Goal: Task Accomplishment & Management: Use online tool/utility

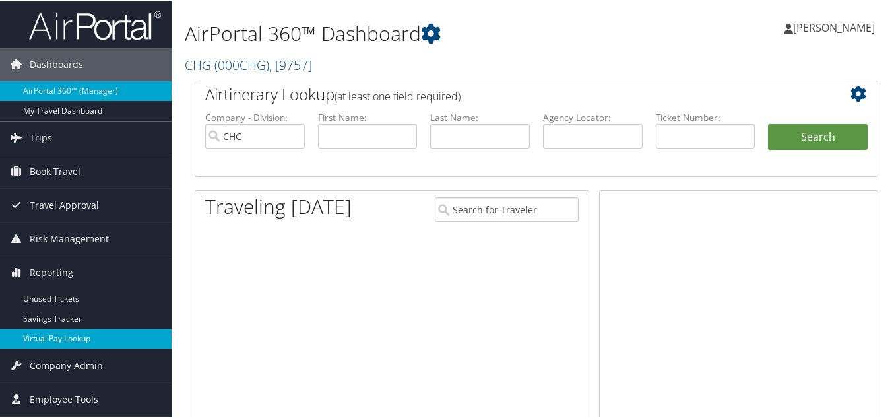
click at [46, 333] on link "Virtual Pay Lookup" at bounding box center [86, 337] width 172 height 20
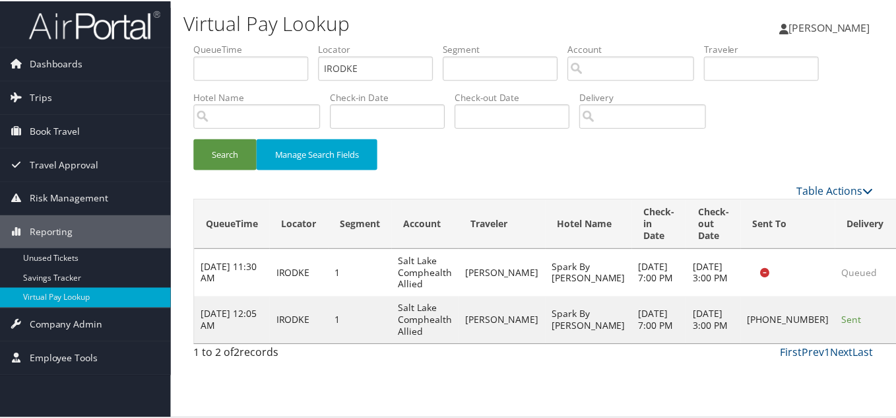
scroll to position [7, 0]
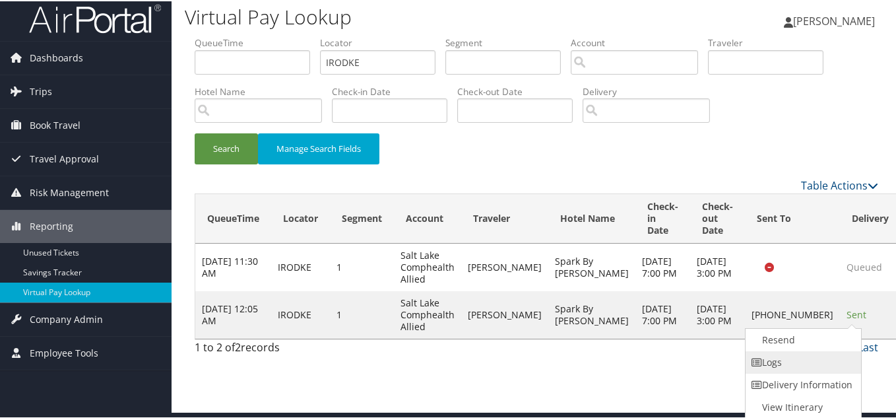
click at [799, 354] on link "Logs" at bounding box center [802, 361] width 113 height 22
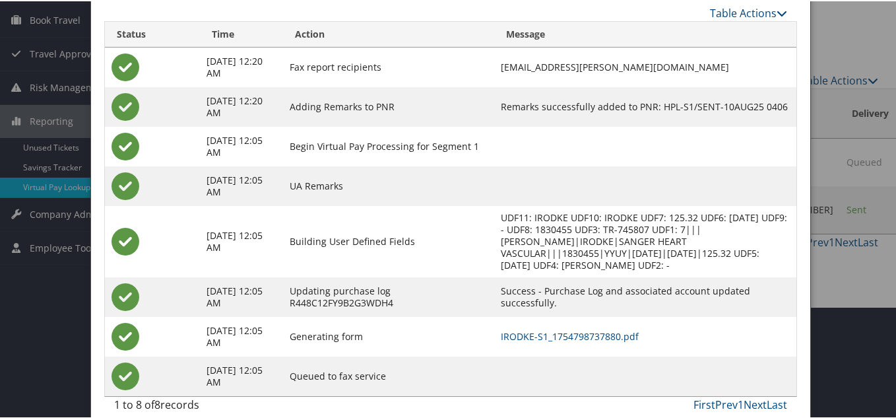
scroll to position [125, 0]
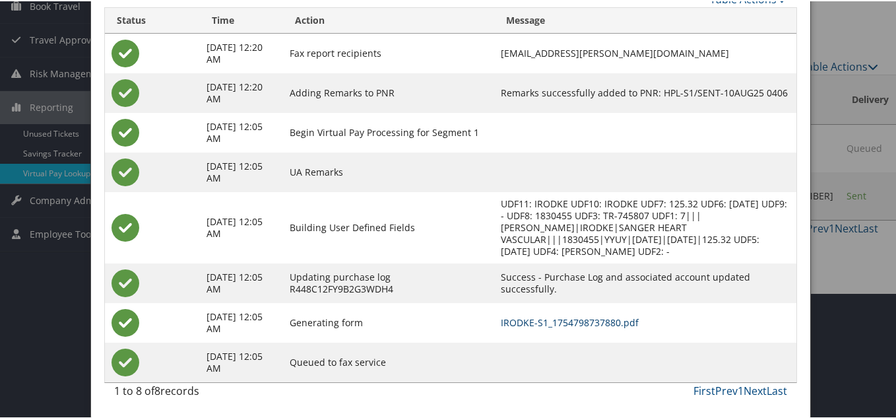
click at [553, 317] on link "IRODKE-S1_1754798737880.pdf" at bounding box center [570, 321] width 138 height 13
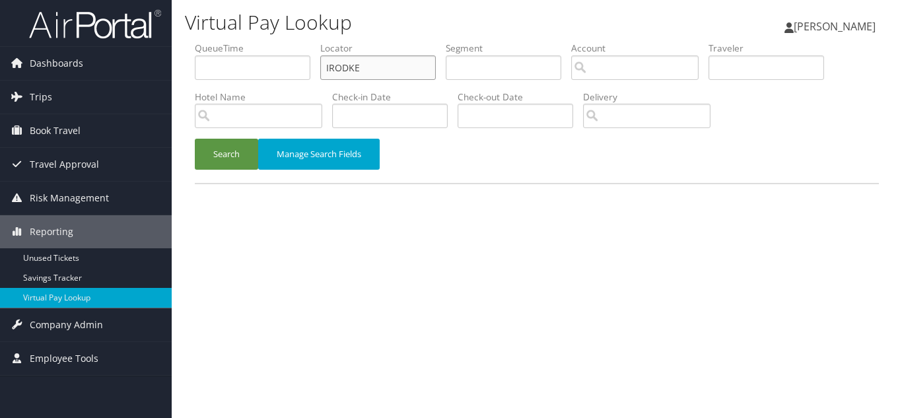
click at [368, 69] on input "IRODKE" at bounding box center [378, 67] width 116 height 24
click at [195, 139] on button "Search" at bounding box center [226, 154] width 63 height 31
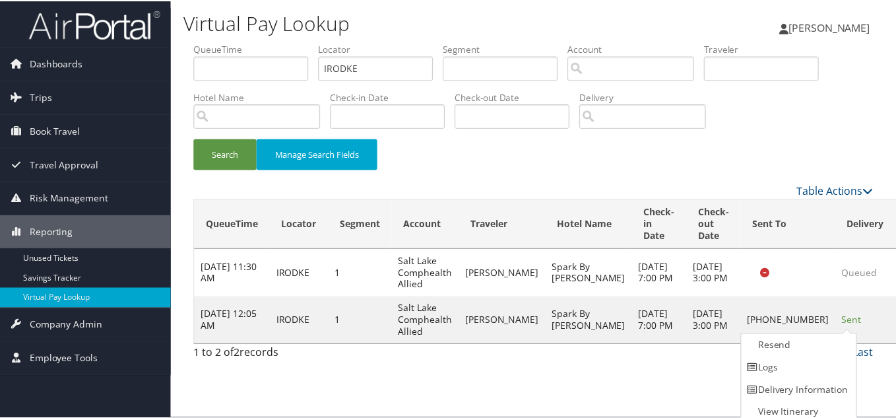
scroll to position [7, 0]
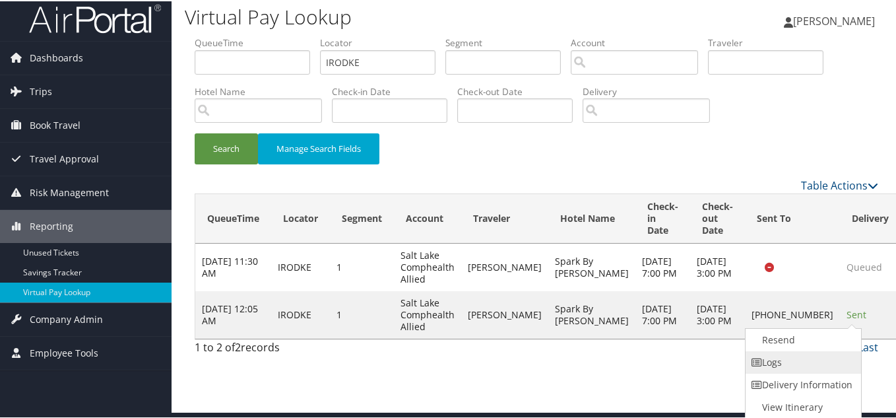
click at [807, 366] on link "Logs" at bounding box center [802, 361] width 113 height 22
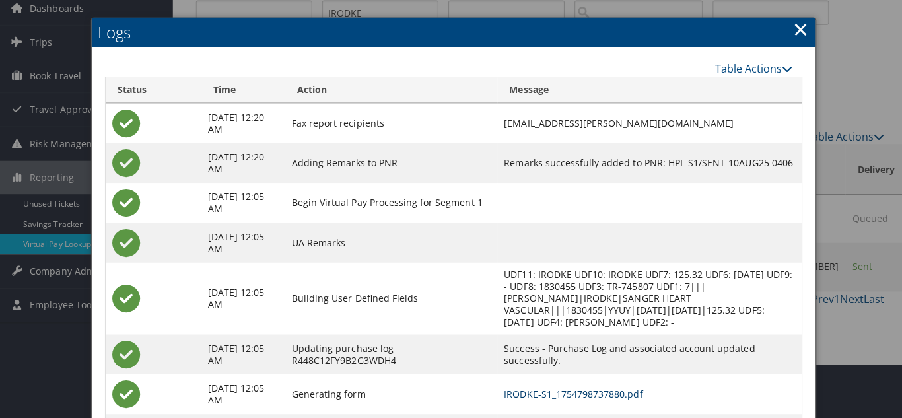
scroll to position [0, 0]
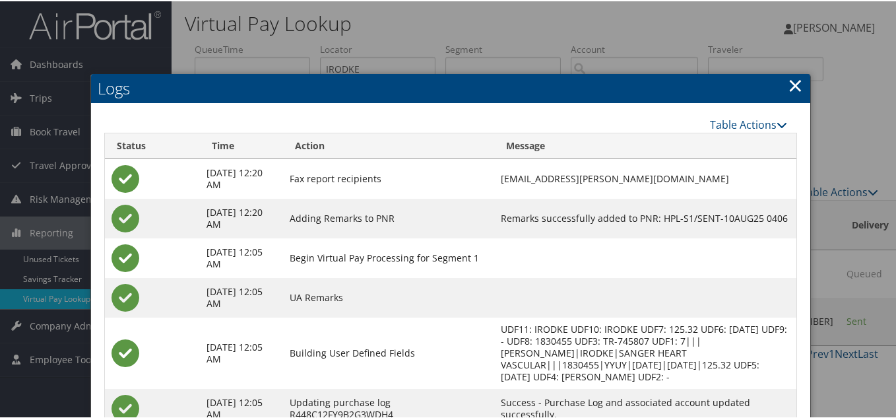
click at [795, 88] on link "×" at bounding box center [795, 84] width 15 height 26
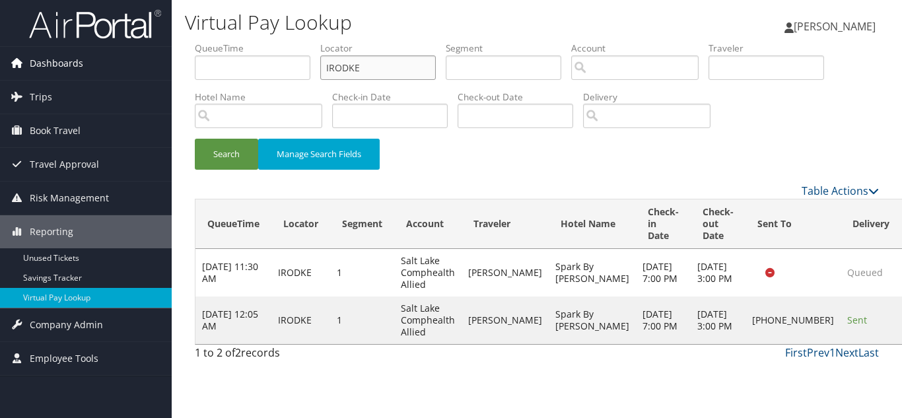
drag, startPoint x: 380, startPoint y: 68, endPoint x: 38, endPoint y: 71, distance: 342.0
click at [40, 71] on div "Dashboards AirPortal 360™ (Manager) My Travel Dashboard Trips Airtinerary® Look…" at bounding box center [451, 209] width 902 height 418
paste input "TR-752429"
type input "TR-752429"
click at [195, 139] on button "Search" at bounding box center [226, 154] width 63 height 31
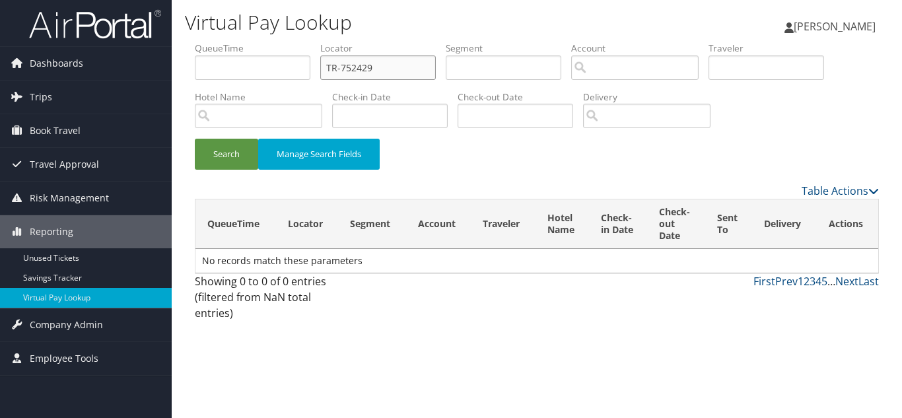
drag, startPoint x: 389, startPoint y: 74, endPoint x: 207, endPoint y: 75, distance: 182.2
click at [209, 42] on ul "QueueTime Locator TR-752429 Segment Account Traveler Hotel Name Check-in Date C…" at bounding box center [537, 42] width 684 height 0
click at [388, 32] on h1 "Virtual Pay Lookup" at bounding box center [419, 23] width 469 height 28
click at [364, 65] on input "text" at bounding box center [378, 67] width 116 height 24
paste input "WRVEUJ"
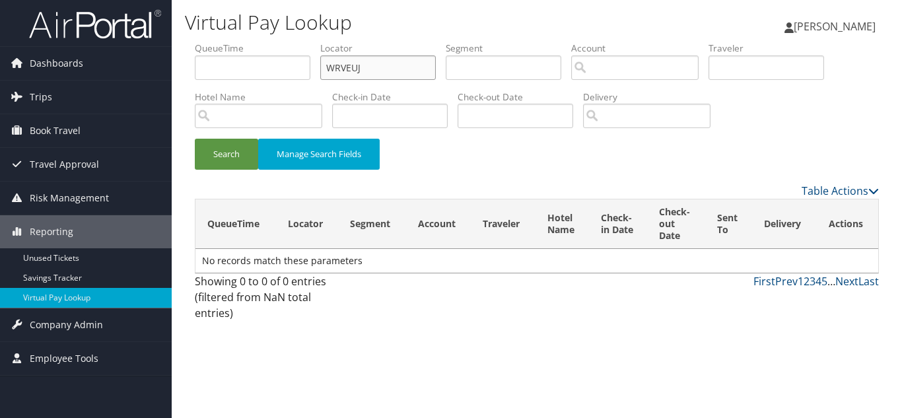
click at [195, 139] on button "Search" at bounding box center [226, 154] width 63 height 31
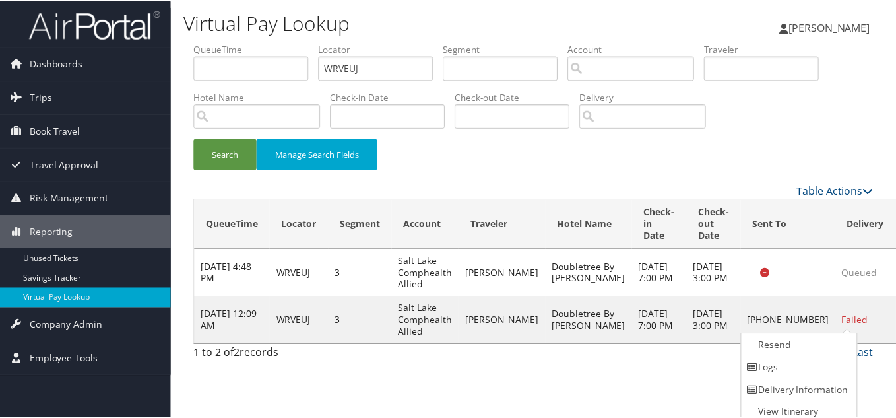
scroll to position [7, 0]
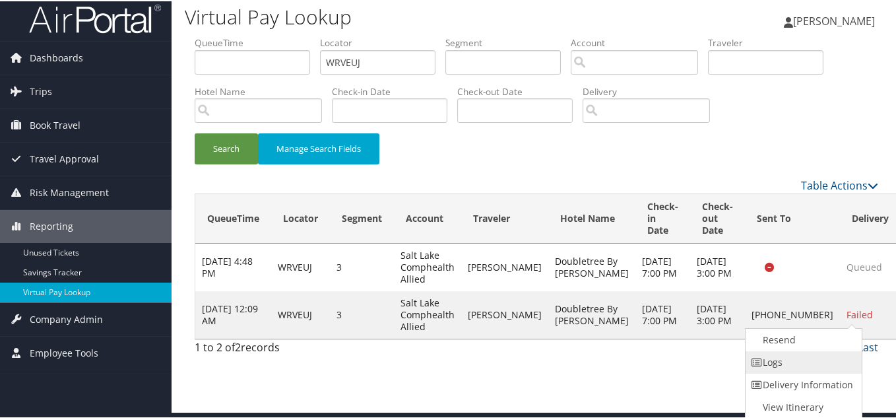
click at [793, 365] on link "Logs" at bounding box center [802, 361] width 113 height 22
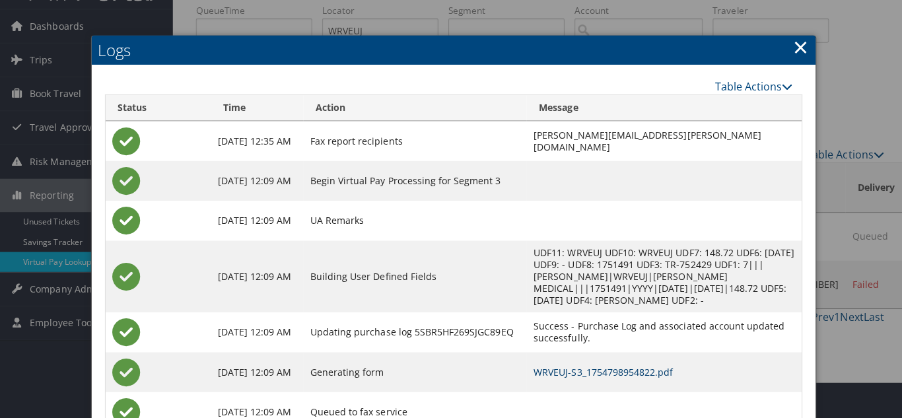
scroll to position [0, 0]
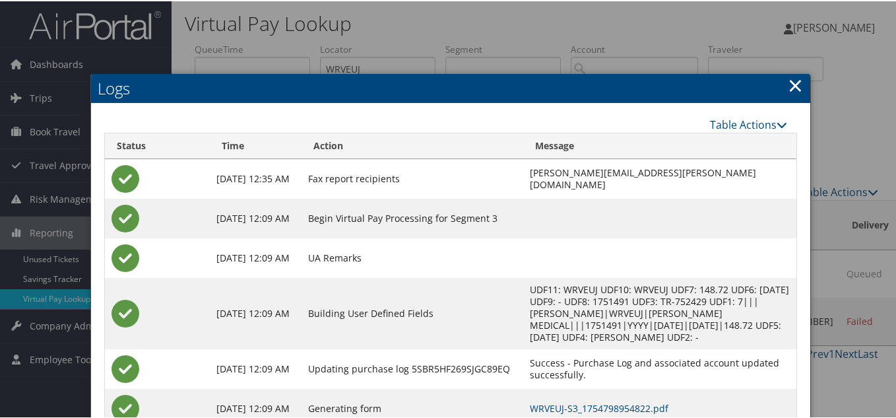
click at [794, 83] on link "×" at bounding box center [795, 84] width 15 height 26
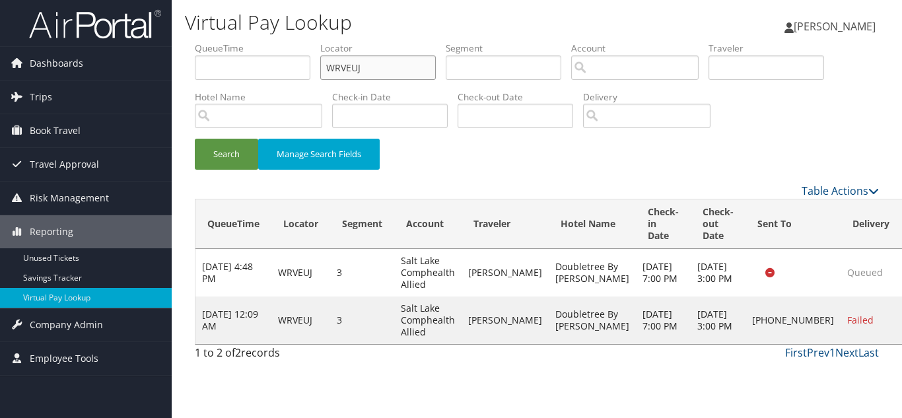
drag, startPoint x: 307, startPoint y: 72, endPoint x: 238, endPoint y: 72, distance: 69.3
click at [242, 42] on ul "QueueTime Locator WRVEUJ Segment Account Traveler Hotel Name Check-in Date Chec…" at bounding box center [537, 42] width 684 height 0
paste input "CONEWH"
click at [195, 139] on button "Search" at bounding box center [226, 154] width 63 height 31
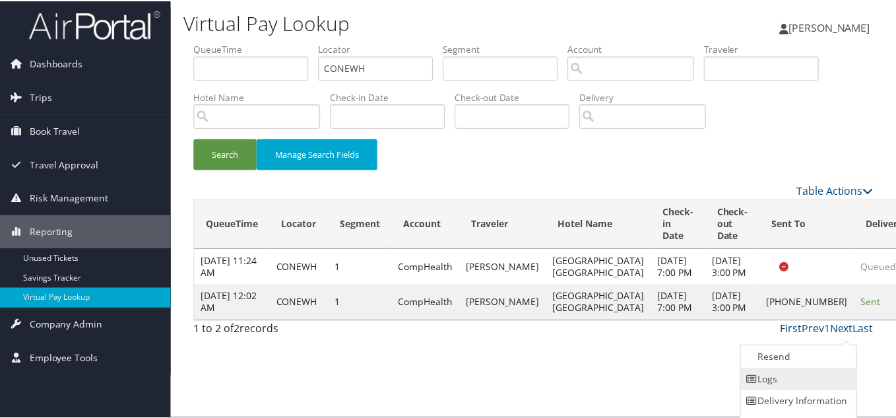
scroll to position [18, 0]
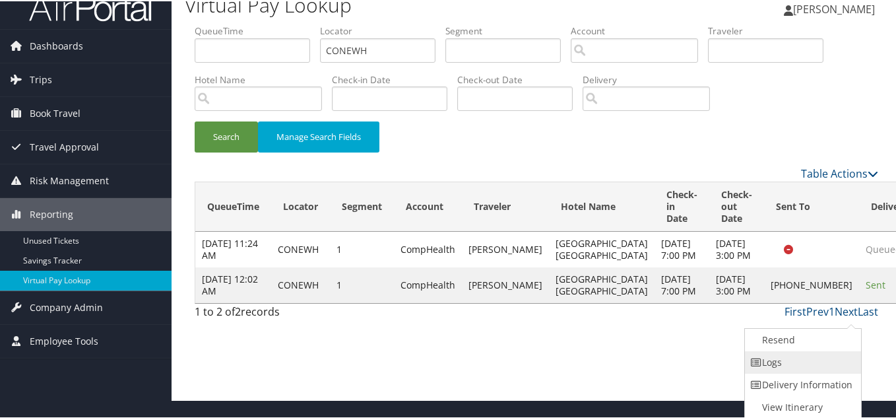
click at [783, 368] on link "Logs" at bounding box center [801, 361] width 113 height 22
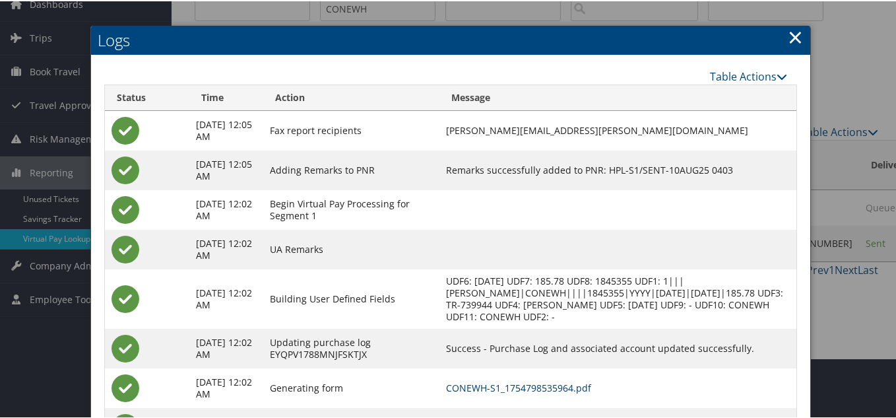
scroll to position [59, 0]
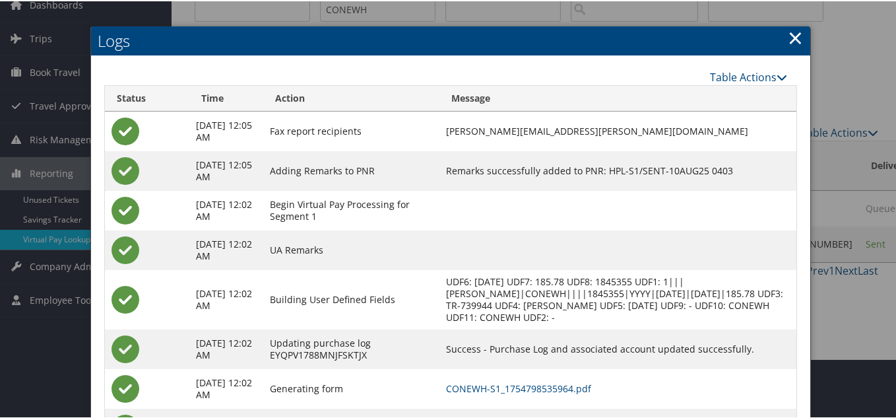
click at [790, 35] on link "×" at bounding box center [795, 36] width 15 height 26
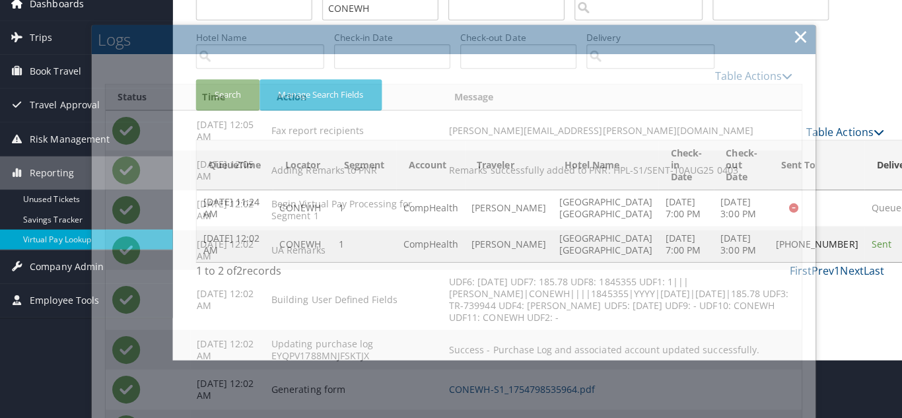
scroll to position [0, 0]
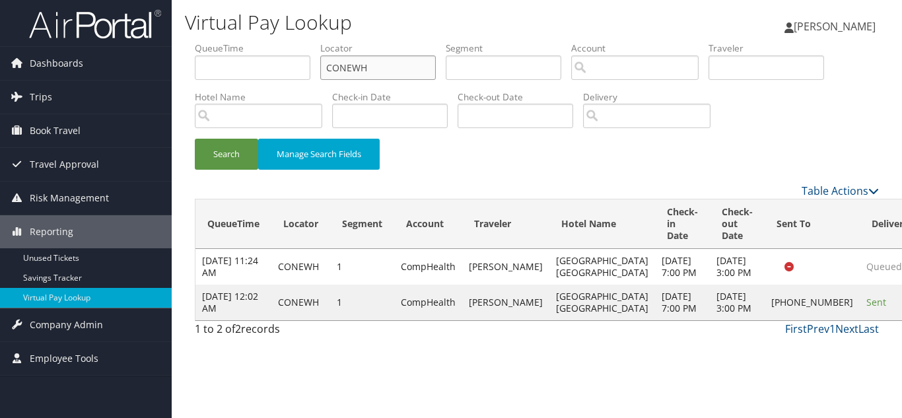
drag, startPoint x: 352, startPoint y: 73, endPoint x: 206, endPoint y: 66, distance: 146.0
click at [207, 42] on ul "QueueTime Locator CONEWH Segment Account Traveler Hotel Name Check-in Date Chec…" at bounding box center [537, 42] width 684 height 0
paste input "GYNITV"
type input "GYNITV"
click at [195, 139] on button "Search" at bounding box center [226, 154] width 63 height 31
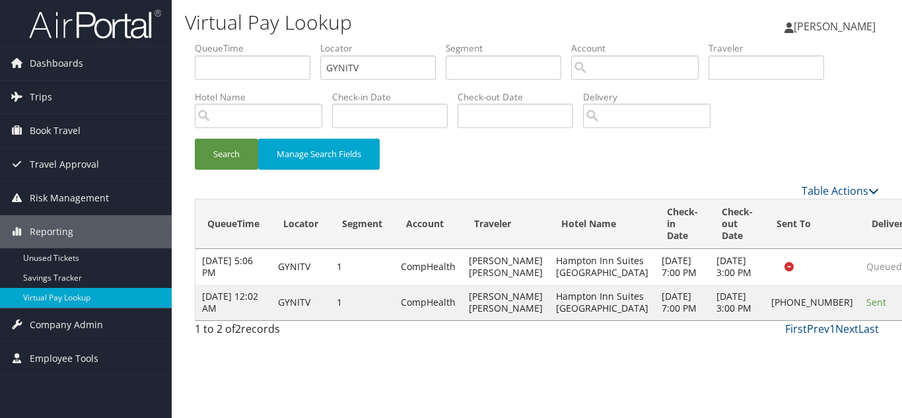
click at [860, 304] on td "Sent" at bounding box center [890, 303] width 61 height 36
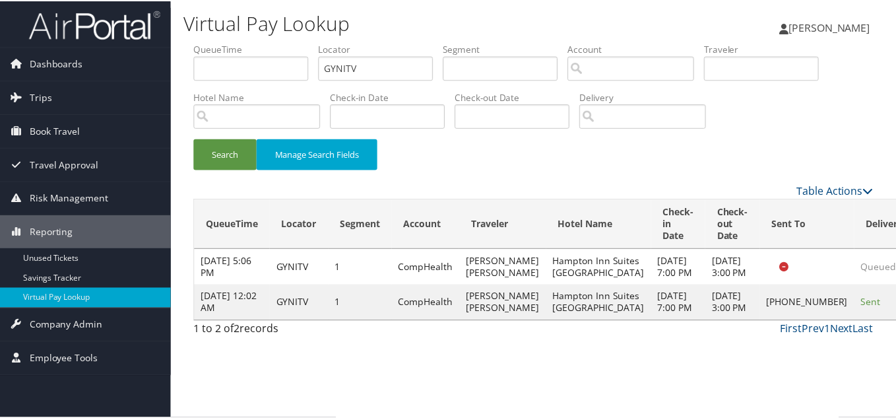
scroll to position [7, 0]
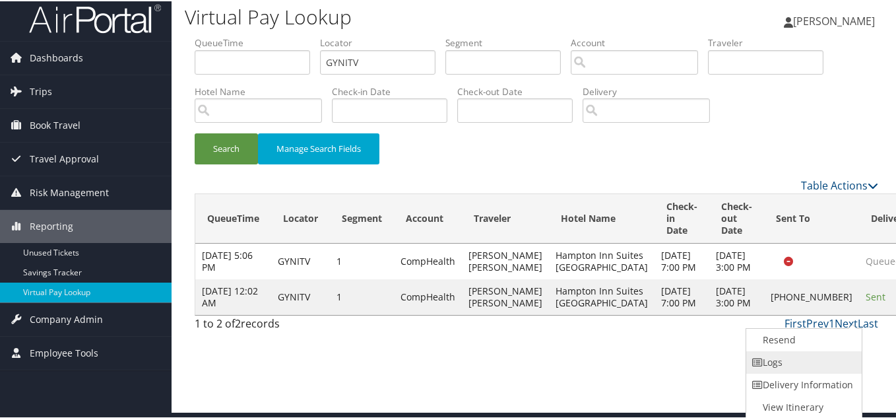
click at [792, 360] on link "Logs" at bounding box center [803, 361] width 113 height 22
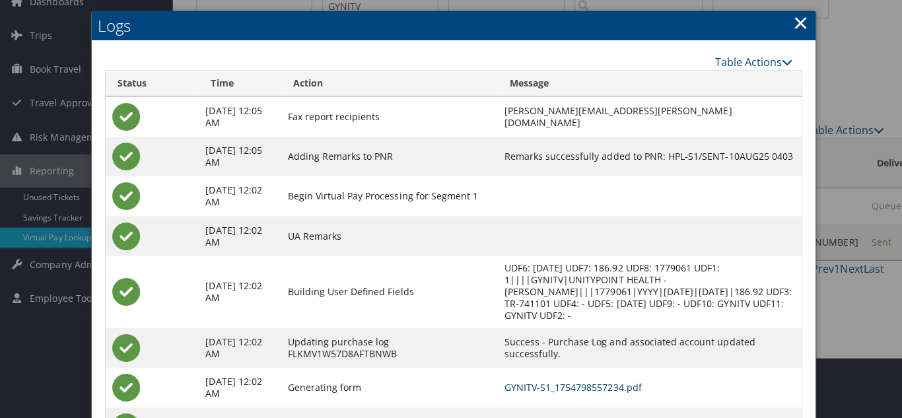
scroll to position [0, 0]
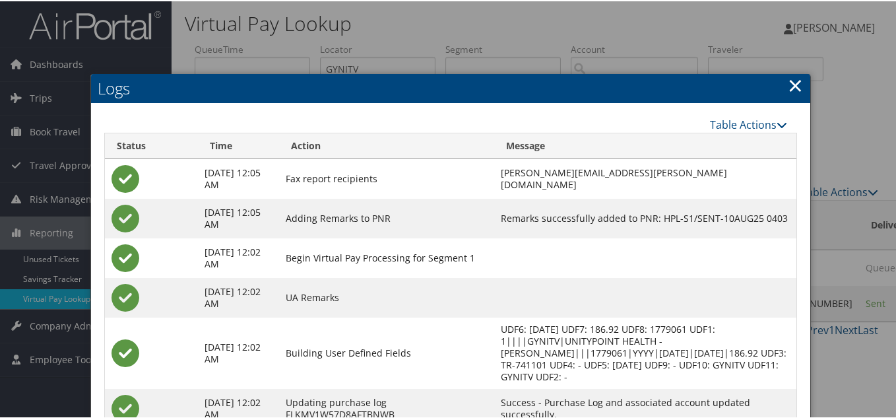
click at [790, 82] on link "×" at bounding box center [795, 84] width 15 height 26
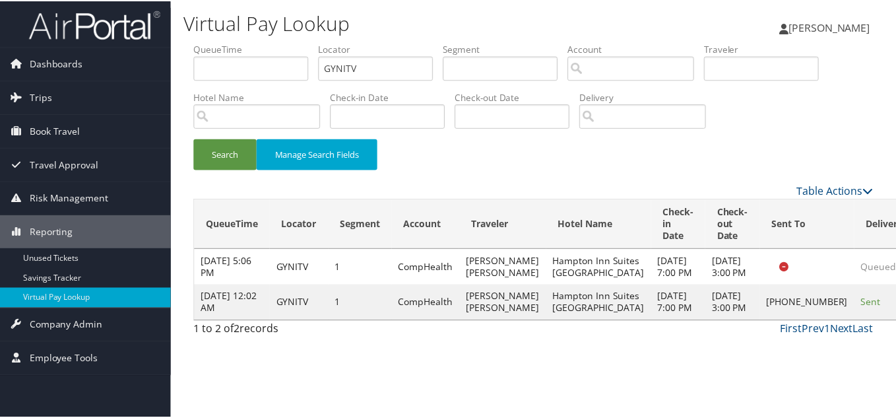
scroll to position [7, 0]
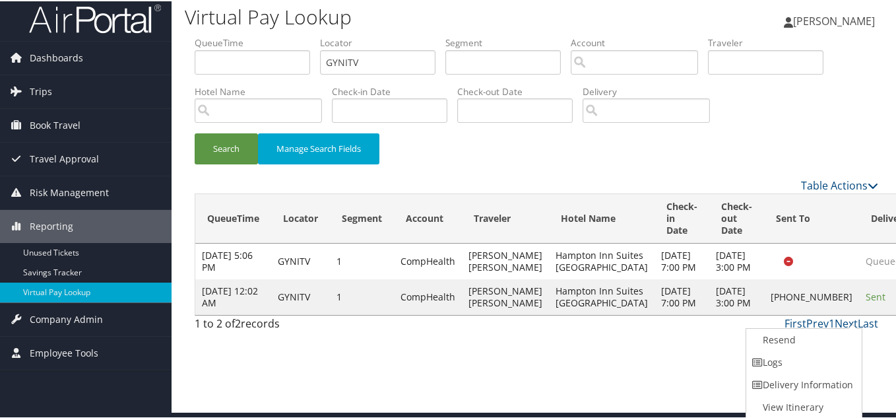
click at [795, 345] on link "Resend" at bounding box center [803, 338] width 113 height 22
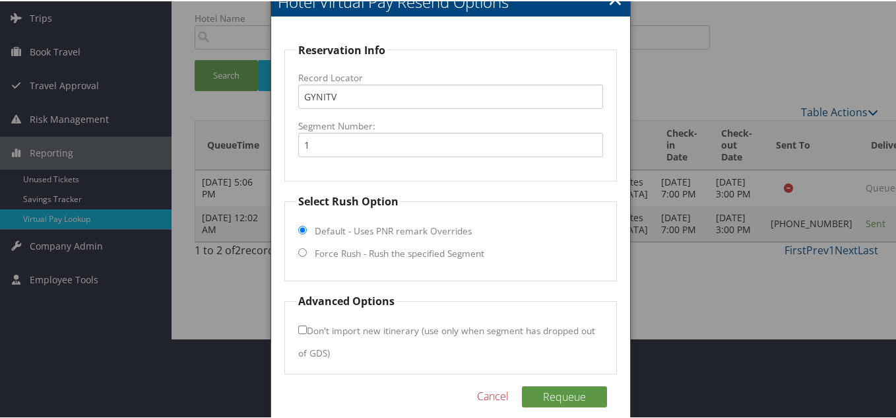
scroll to position [95, 0]
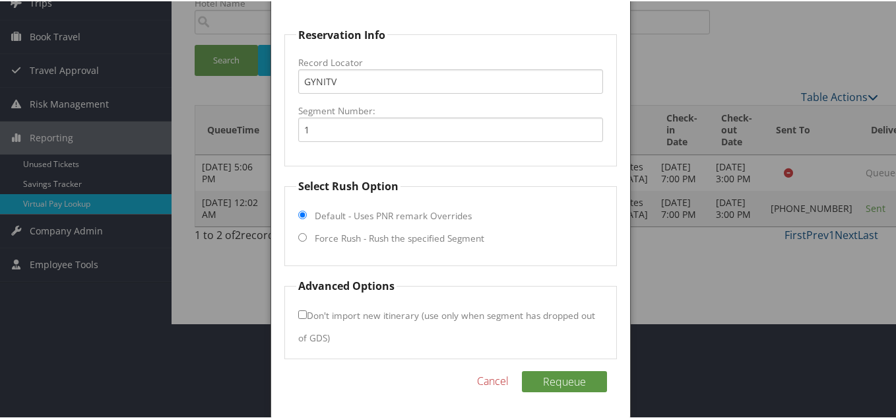
click at [298, 232] on input "Force Rush - Rush the specified Segment" at bounding box center [302, 236] width 9 height 9
radio input "true"
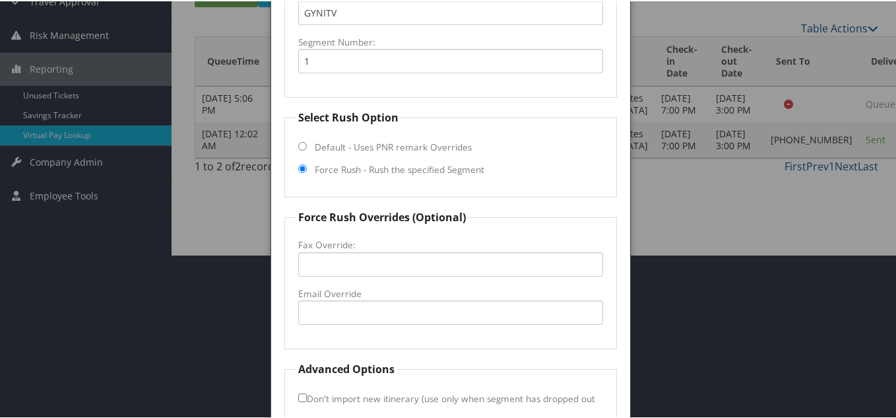
scroll to position [227, 0]
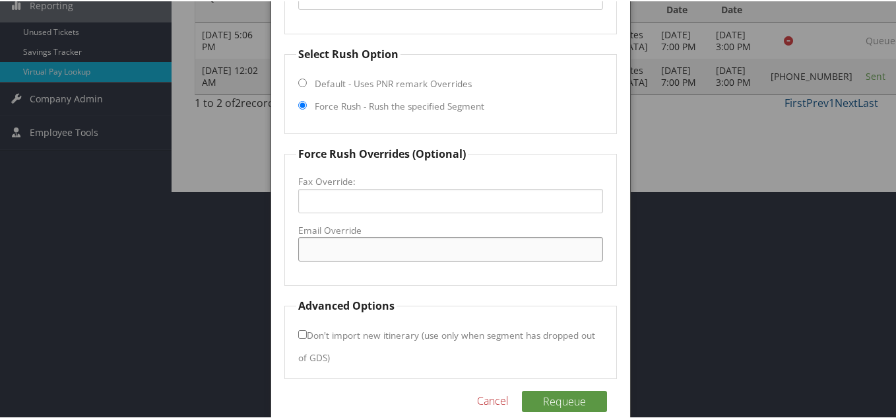
click at [349, 250] on input "Email Override" at bounding box center [450, 248] width 305 height 24
drag, startPoint x: 405, startPoint y: 245, endPoint x: 349, endPoint y: 248, distance: 55.5
click at [349, 248] on input "frontdesk.march" at bounding box center [450, 248] width 305 height 24
paste input "Marshalltow"
click at [400, 247] on input "[EMAIL_ADDRESS][DOMAIN_NAME]" at bounding box center [450, 248] width 305 height 24
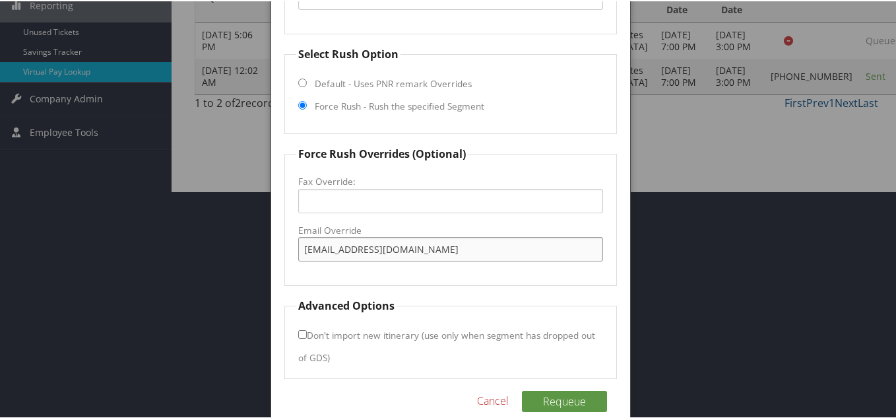
click at [507, 247] on input "[EMAIL_ADDRESS][DOMAIN_NAME]" at bounding box center [450, 248] width 305 height 24
click at [353, 247] on input "[EMAIL_ADDRESS][DOMAIN_NAME]" at bounding box center [450, 248] width 305 height 24
type input "[EMAIL_ADDRESS][DOMAIN_NAME]"
click at [562, 397] on button "Requeue" at bounding box center [564, 399] width 85 height 21
drag, startPoint x: 475, startPoint y: 244, endPoint x: 277, endPoint y: 236, distance: 198.2
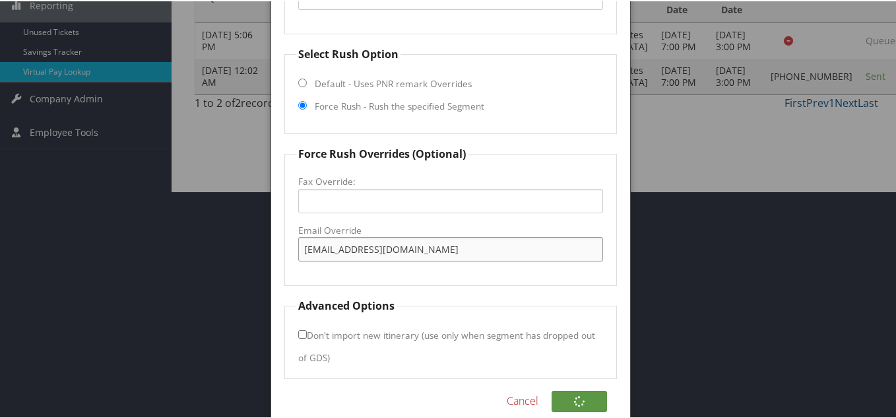
click at [277, 236] on div "Reservation Info Record Locator GYNITV Segment Number: 1 Select Rush Option Def…" at bounding box center [450, 153] width 359 height 569
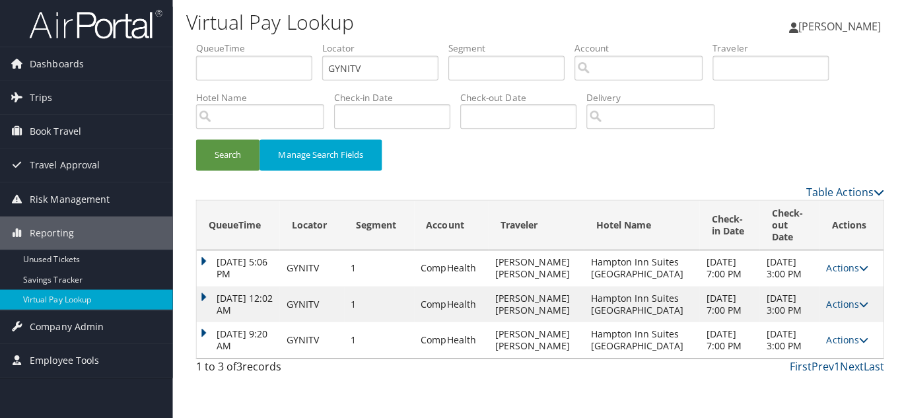
scroll to position [0, 0]
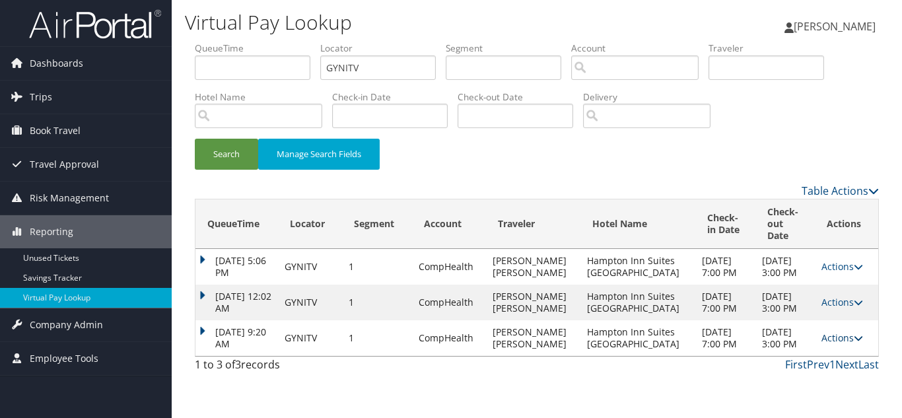
click at [846, 344] on link "Actions" at bounding box center [842, 337] width 42 height 13
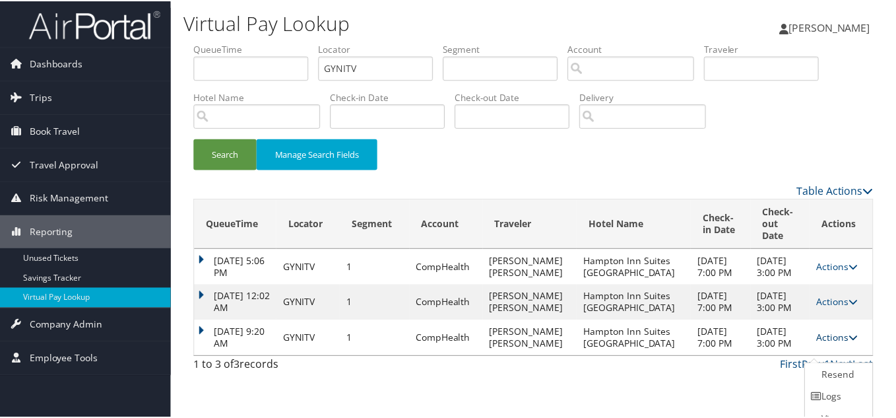
scroll to position [26, 0]
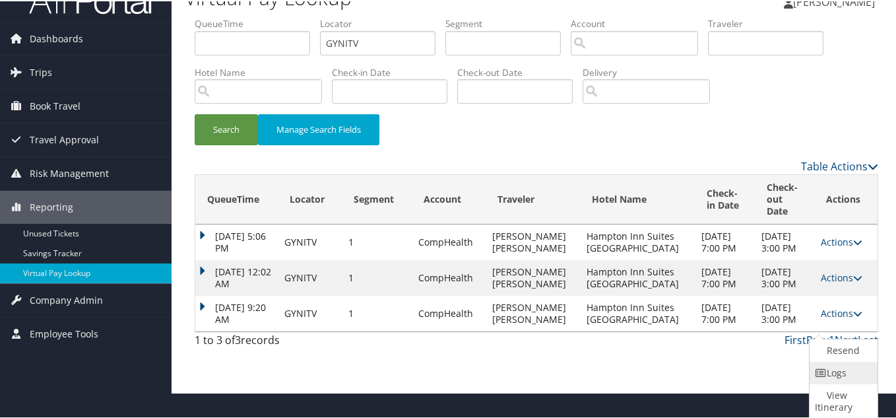
click at [842, 373] on link "Logs" at bounding box center [842, 371] width 65 height 22
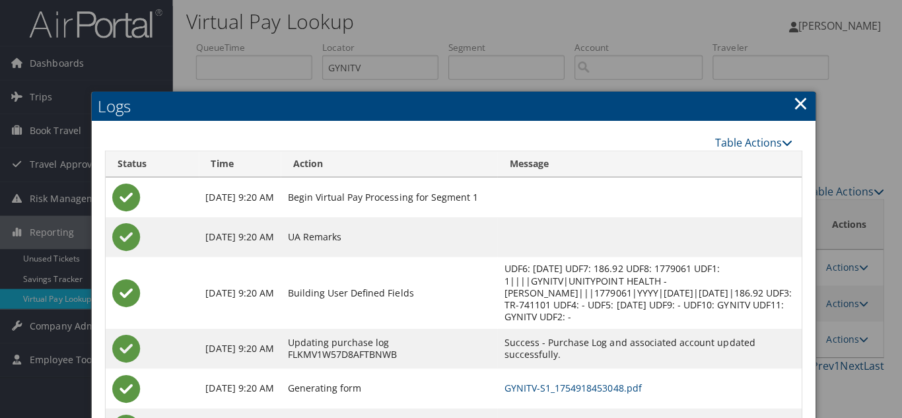
scroll to position [0, 0]
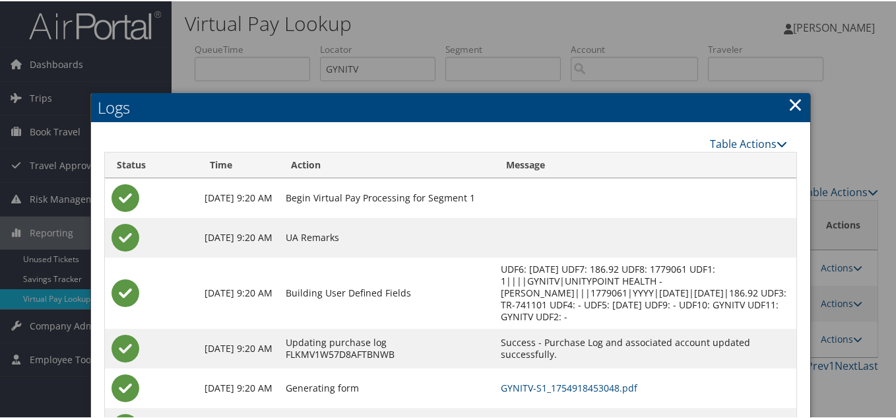
click at [788, 106] on link "×" at bounding box center [795, 103] width 15 height 26
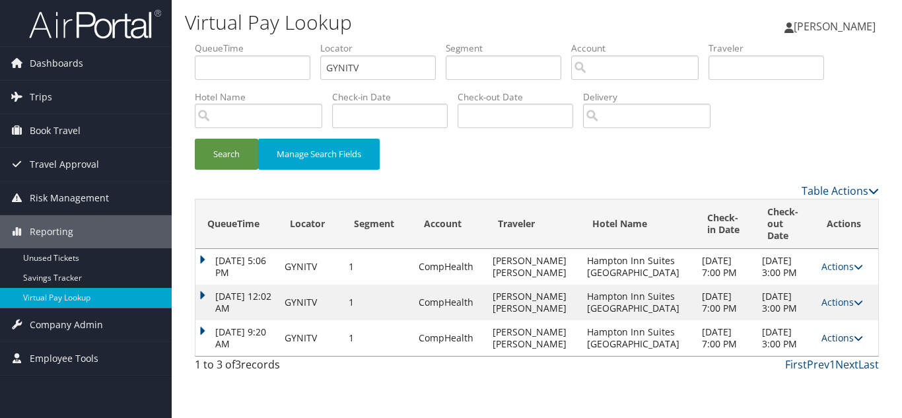
click at [838, 344] on link "Actions" at bounding box center [842, 337] width 42 height 13
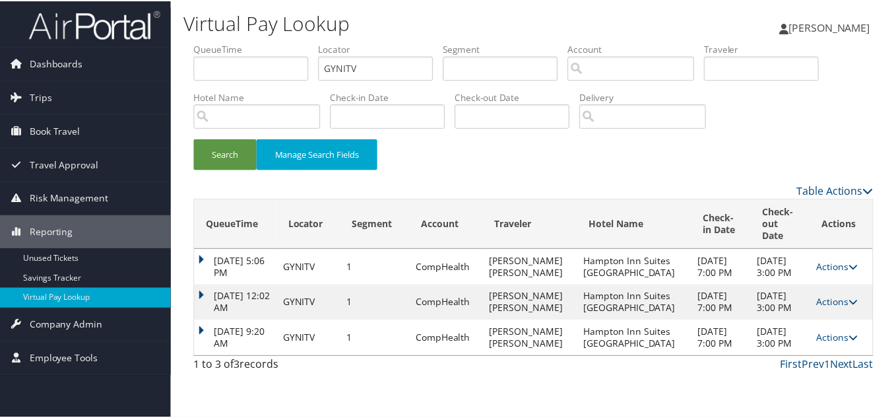
scroll to position [26, 0]
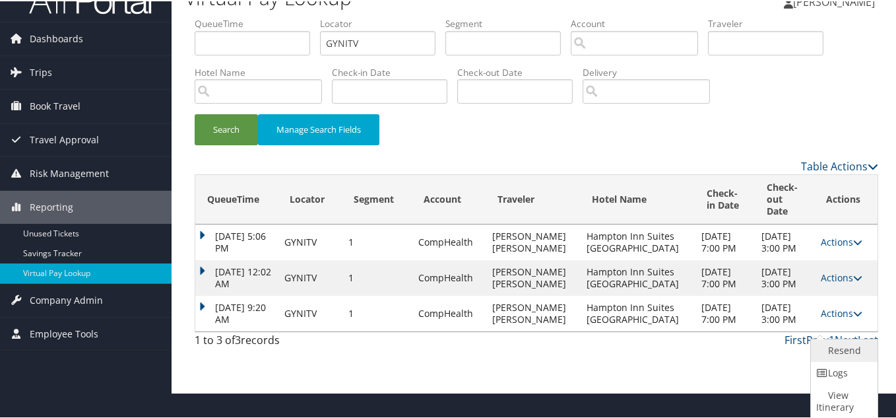
click at [843, 351] on link "Resend" at bounding box center [842, 349] width 63 height 22
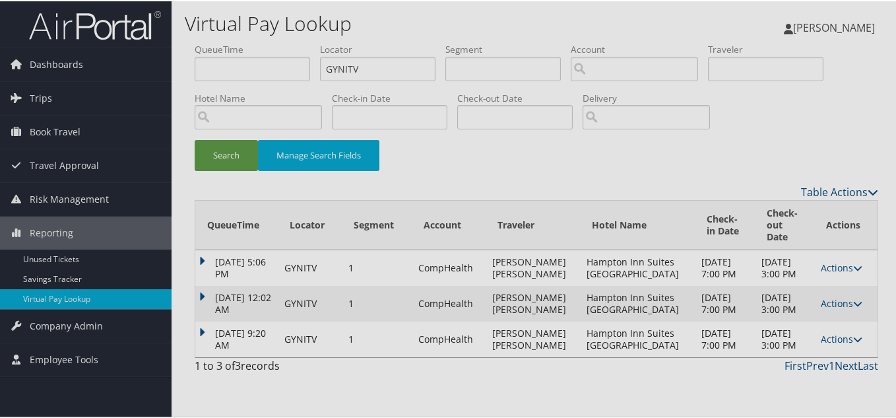
scroll to position [0, 0]
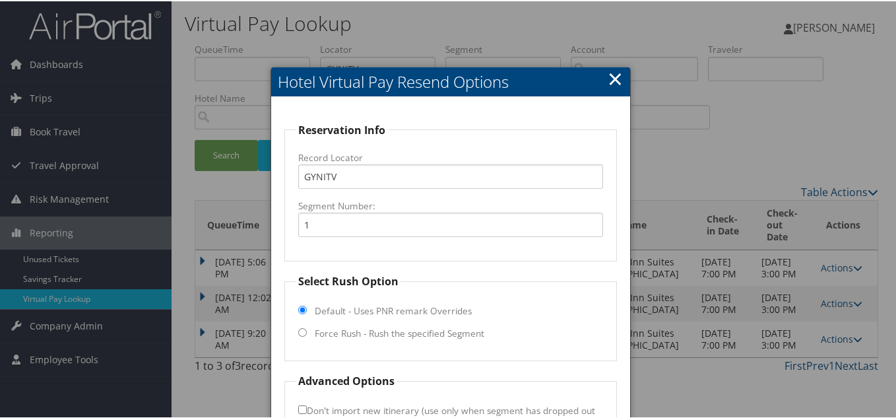
click at [300, 328] on input "Force Rush - Rush the specified Segment" at bounding box center [302, 331] width 9 height 9
radio input "true"
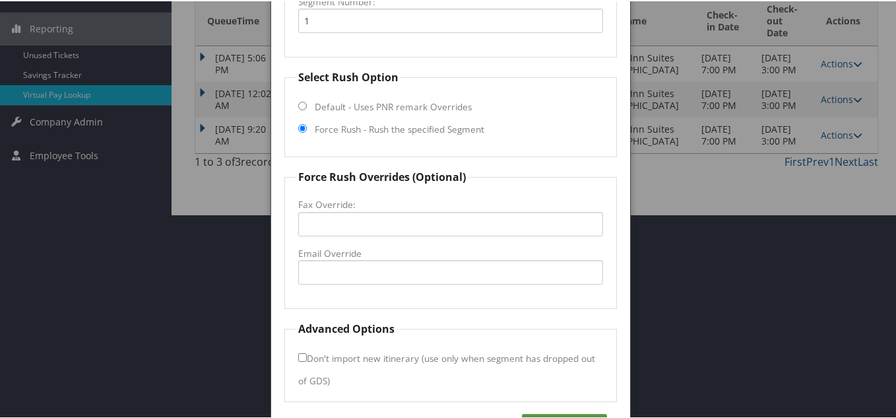
scroll to position [181, 0]
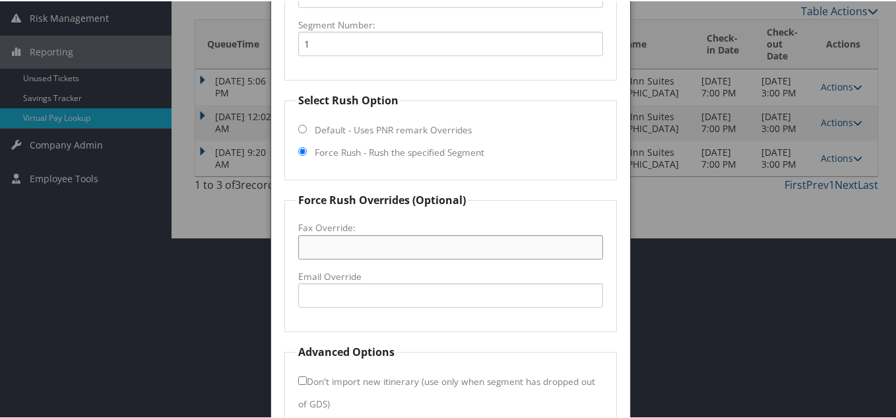
click at [367, 242] on input "Fax Override:" at bounding box center [450, 246] width 305 height 24
paste input "[PHONE_NUMBER]"
type input "[PHONE_NUMBER]"
click at [496, 223] on label "Fax Override:" at bounding box center [450, 226] width 305 height 13
click at [496, 234] on input "[PHONE_NUMBER]" at bounding box center [450, 246] width 305 height 24
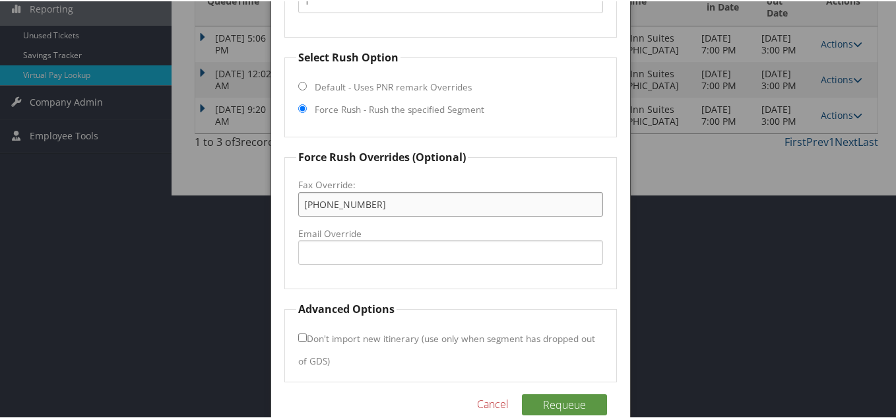
scroll to position [247, 0]
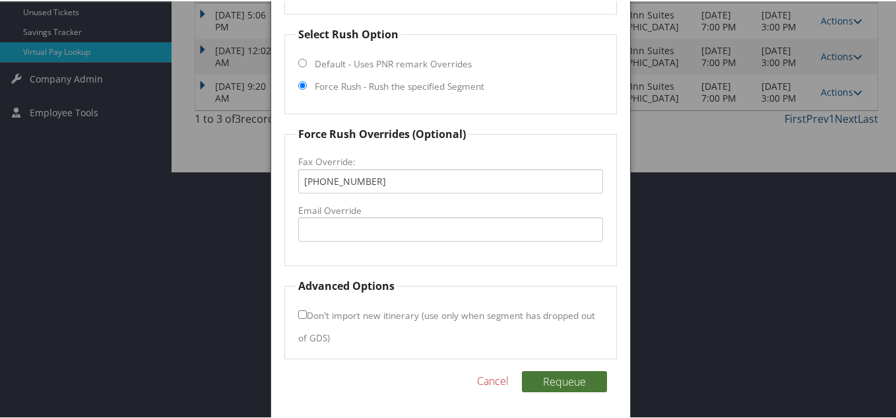
click at [553, 381] on button "Requeue" at bounding box center [564, 380] width 85 height 21
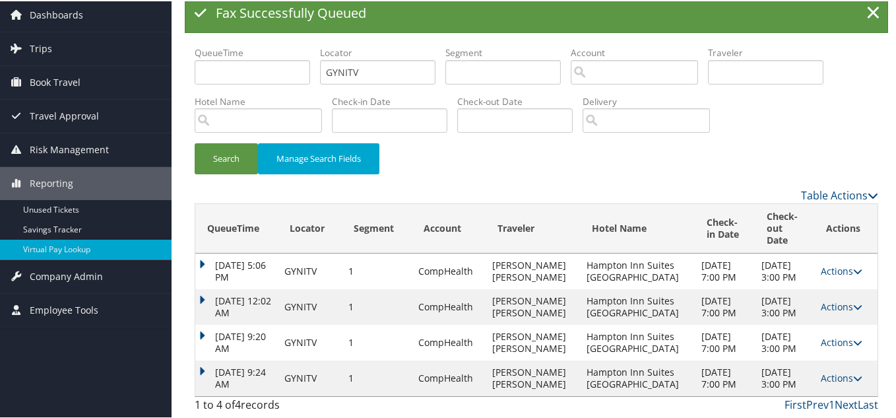
scroll to position [85, 0]
click at [854, 372] on icon at bounding box center [858, 376] width 9 height 9
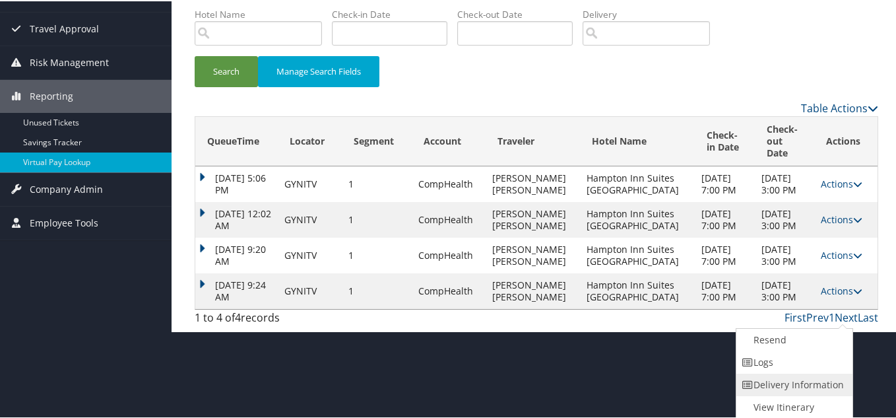
scroll to position [84, 0]
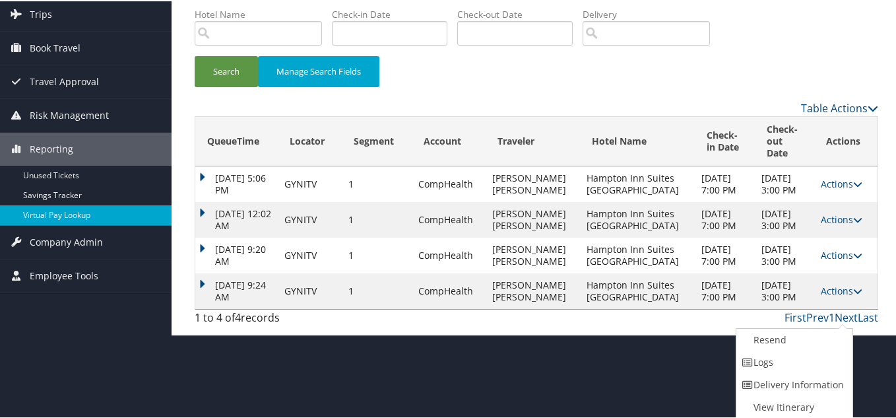
click at [586, 84] on div "Search Manage Search Fields" at bounding box center [537, 77] width 704 height 44
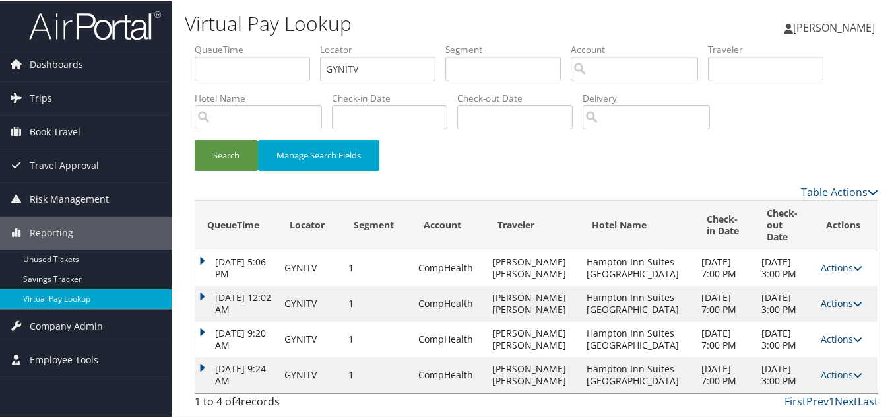
scroll to position [32, 0]
click at [665, 139] on div "Search Manage Search Fields" at bounding box center [537, 161] width 704 height 44
click at [602, 145] on div "Search Manage Search Fields" at bounding box center [537, 161] width 704 height 44
click at [844, 331] on link "Actions" at bounding box center [842, 337] width 42 height 13
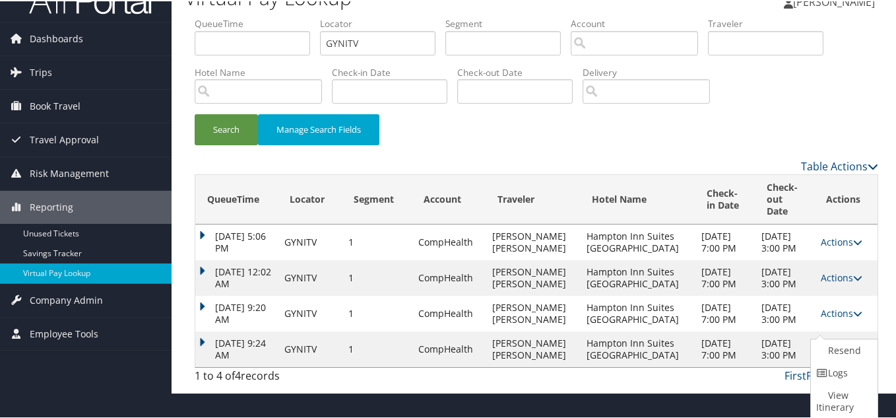
click at [653, 123] on div "Search Manage Search Fields" at bounding box center [537, 135] width 704 height 44
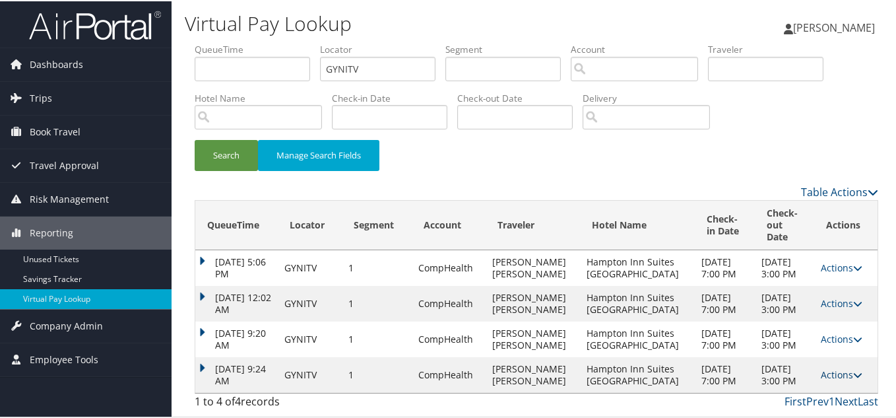
click at [827, 367] on link "Actions" at bounding box center [842, 373] width 42 height 13
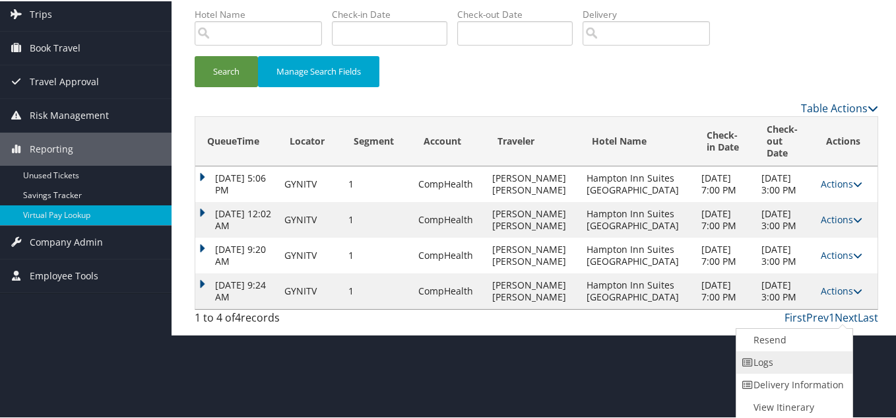
click at [772, 369] on link "Logs" at bounding box center [793, 361] width 113 height 22
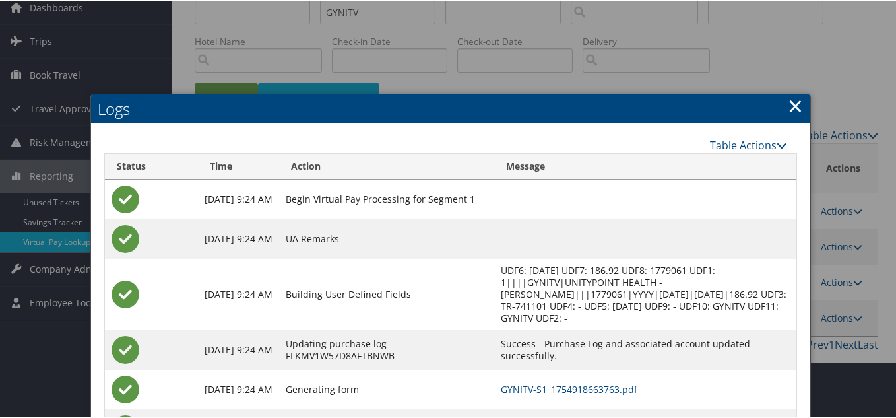
scroll to position [123, 0]
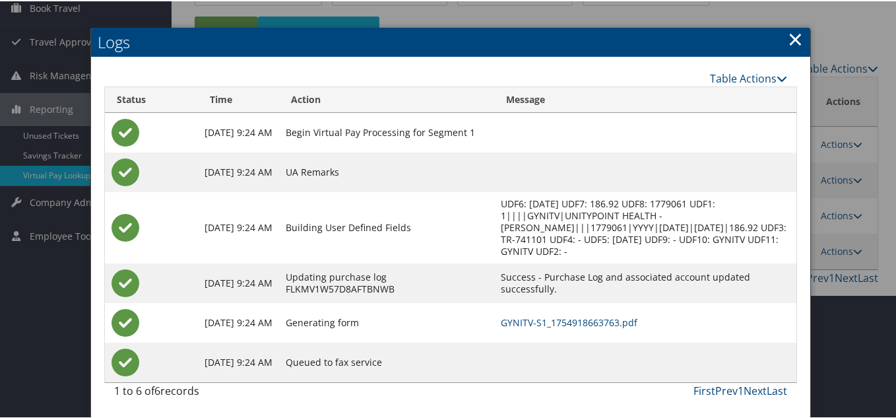
click at [791, 39] on link "×" at bounding box center [795, 37] width 15 height 26
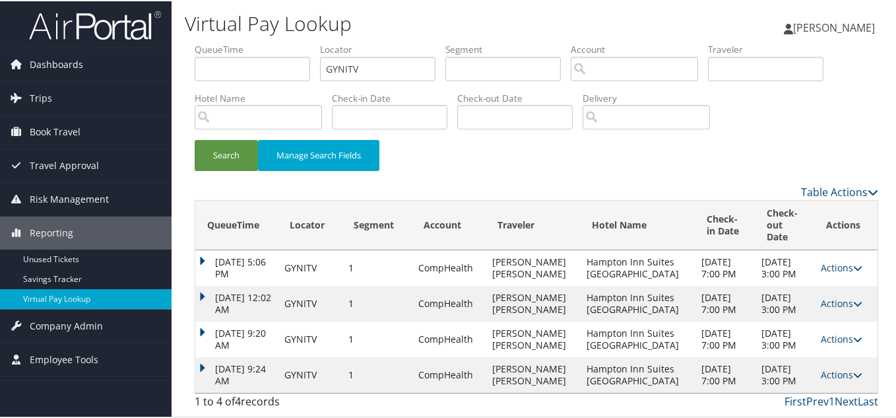
scroll to position [32, 0]
click at [372, 55] on input "GYNITV" at bounding box center [378, 67] width 116 height 24
click at [195, 139] on button "Search" at bounding box center [226, 154] width 63 height 31
click at [831, 372] on link "Actions" at bounding box center [842, 373] width 42 height 13
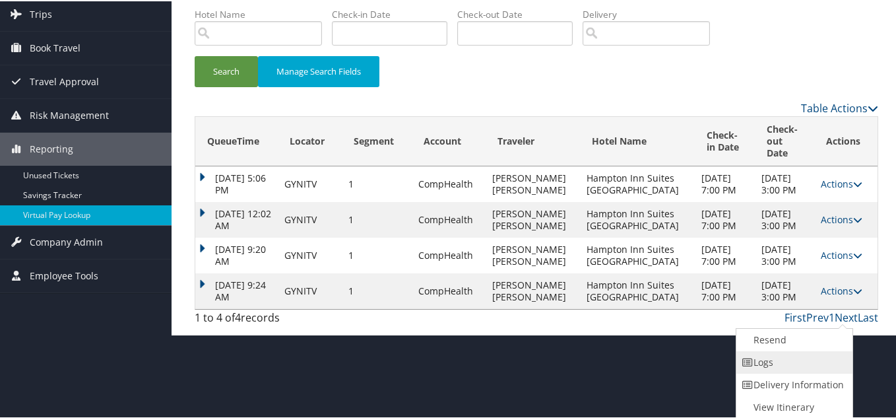
click at [783, 366] on link "Logs" at bounding box center [793, 361] width 113 height 22
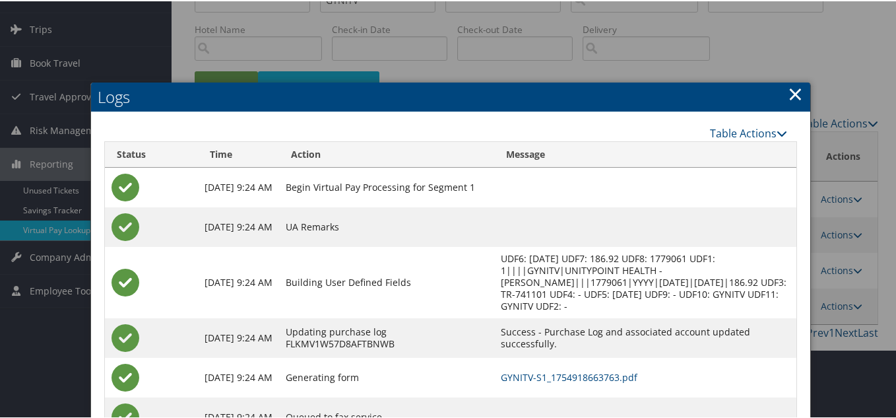
scroll to position [123, 0]
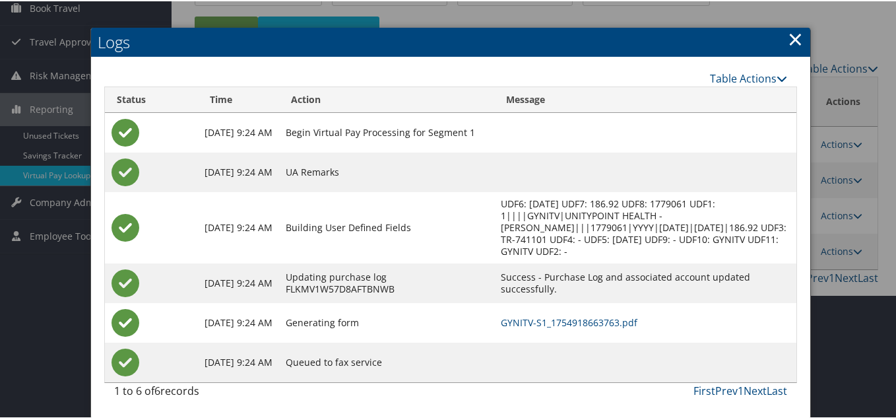
click at [795, 38] on link "×" at bounding box center [795, 37] width 15 height 26
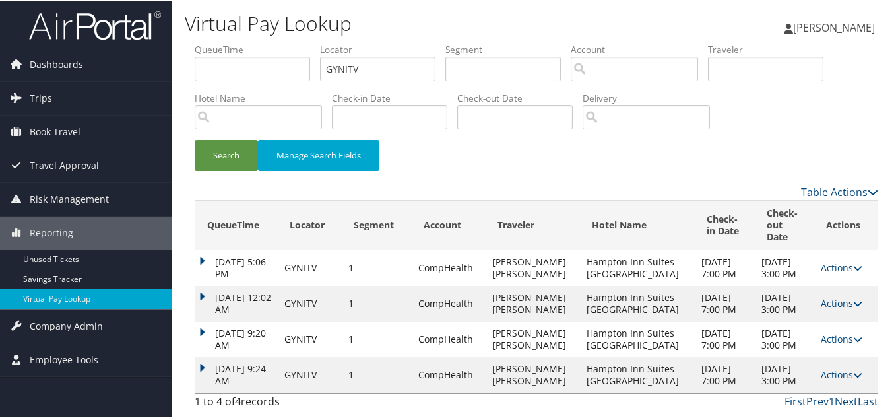
scroll to position [0, 0]
drag, startPoint x: 388, startPoint y: 69, endPoint x: 111, endPoint y: 56, distance: 277.5
click at [131, 52] on div "Dashboards AirPortal 360™ (Manager) My Travel Dashboard Trips Airtinerary® Look…" at bounding box center [451, 209] width 902 height 418
paste input "OSVZXP"
click at [195, 139] on button "Search" at bounding box center [226, 154] width 63 height 31
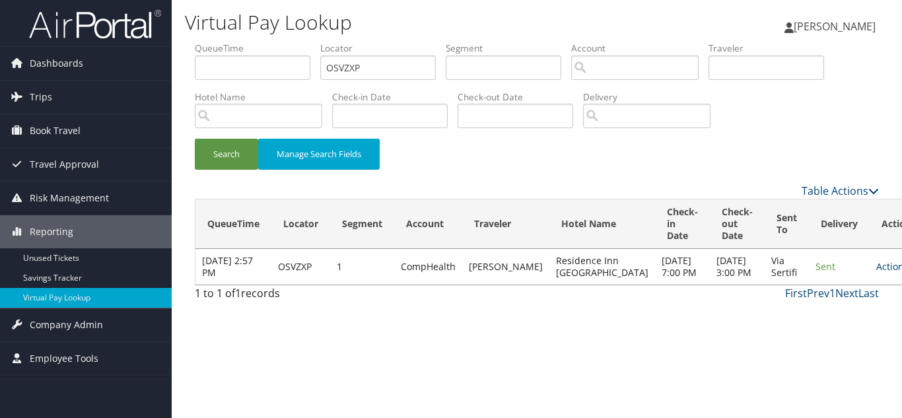
click at [876, 271] on link "Actions" at bounding box center [897, 266] width 42 height 13
click at [821, 314] on link "Logs" at bounding box center [823, 314] width 83 height 22
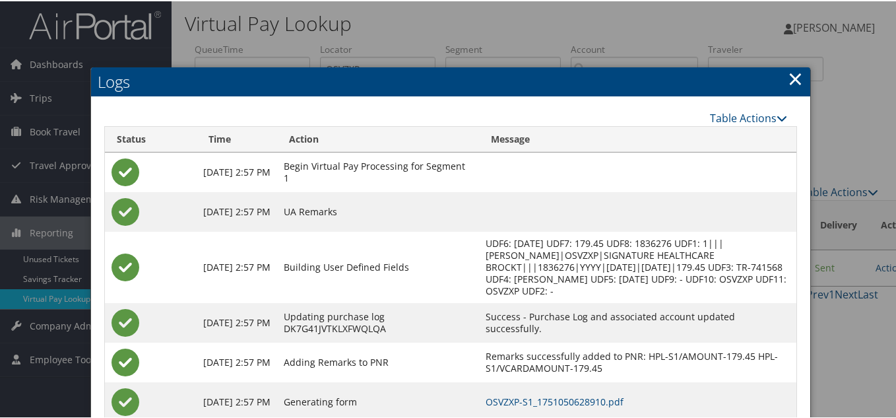
click at [788, 79] on link "×" at bounding box center [795, 77] width 15 height 26
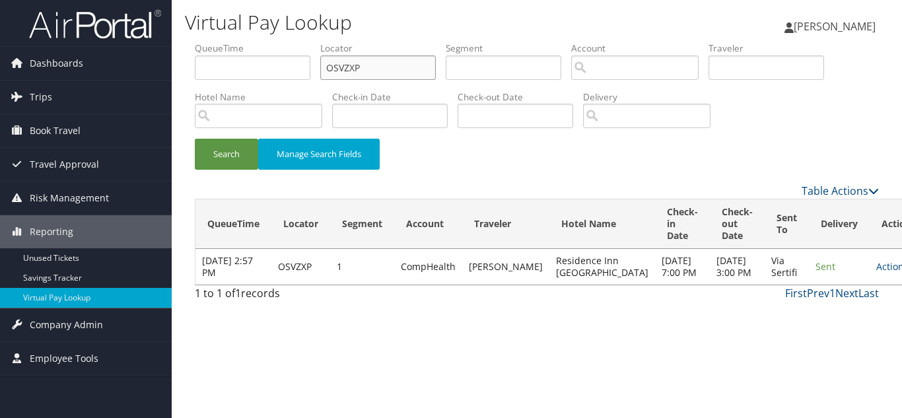
drag, startPoint x: 374, startPoint y: 64, endPoint x: 191, endPoint y: 65, distance: 182.9
click at [195, 65] on form "QueueTime Locator OSVZXP Segment Account Traveler Hotel Name Check-in Date Chec…" at bounding box center [537, 112] width 684 height 141
paste input "DAOFEV"
click at [195, 139] on button "Search" at bounding box center [226, 154] width 63 height 31
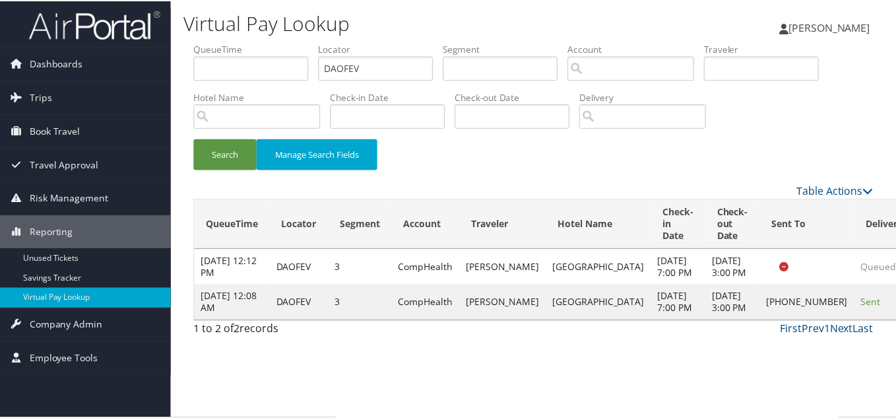
scroll to position [18, 0]
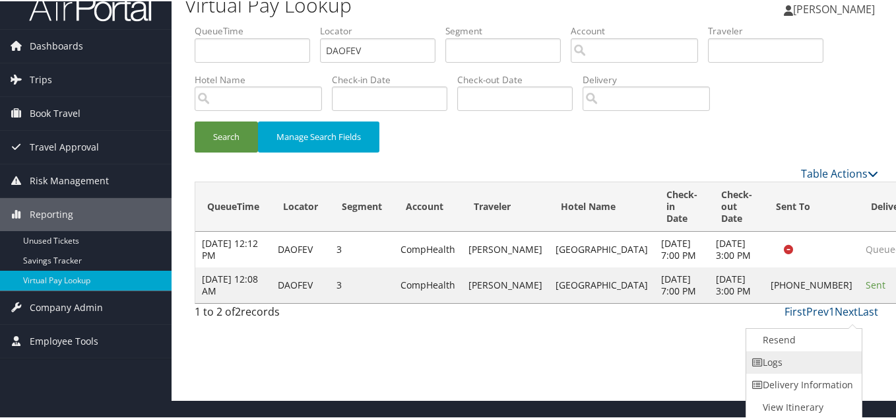
click at [770, 362] on link "Logs" at bounding box center [803, 361] width 113 height 22
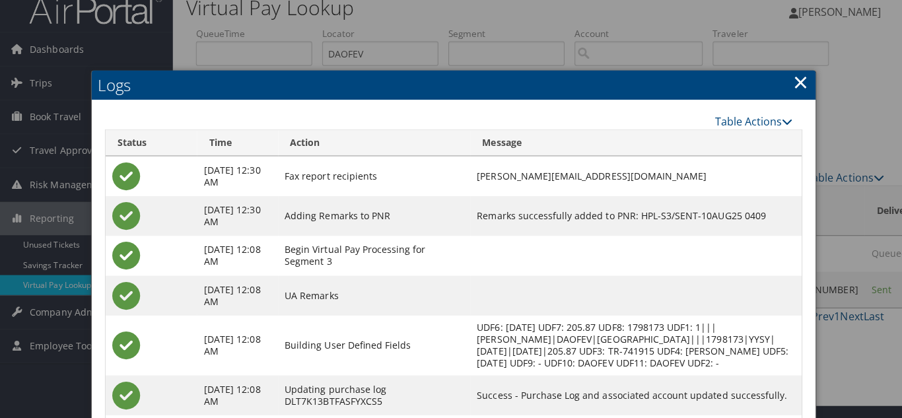
scroll to position [0, 0]
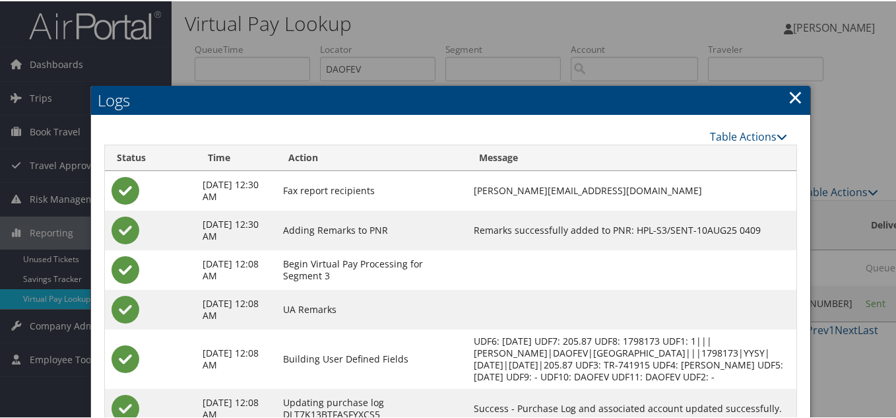
click at [788, 96] on link "×" at bounding box center [795, 96] width 15 height 26
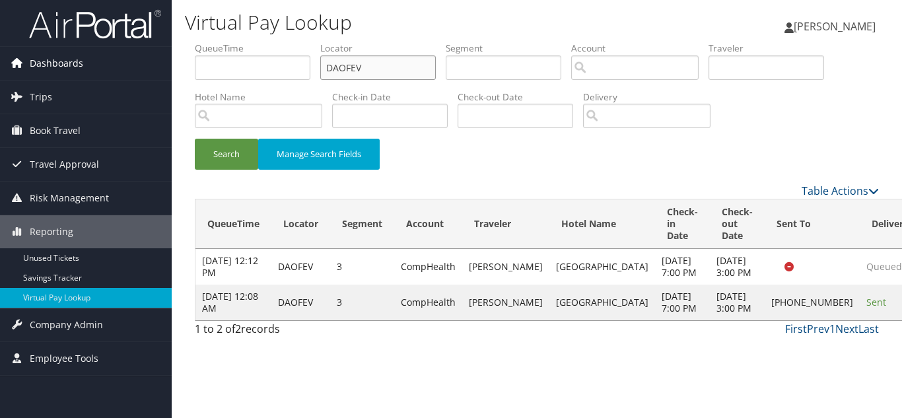
drag, startPoint x: 353, startPoint y: 71, endPoint x: 162, endPoint y: 67, distance: 190.2
click at [162, 67] on div "Dashboards AirPortal 360™ (Manager) My Travel Dashboard Trips Airtinerary® Look…" at bounding box center [451, 209] width 902 height 418
paste input "AKJOVI"
click at [195, 139] on button "Search" at bounding box center [226, 154] width 63 height 31
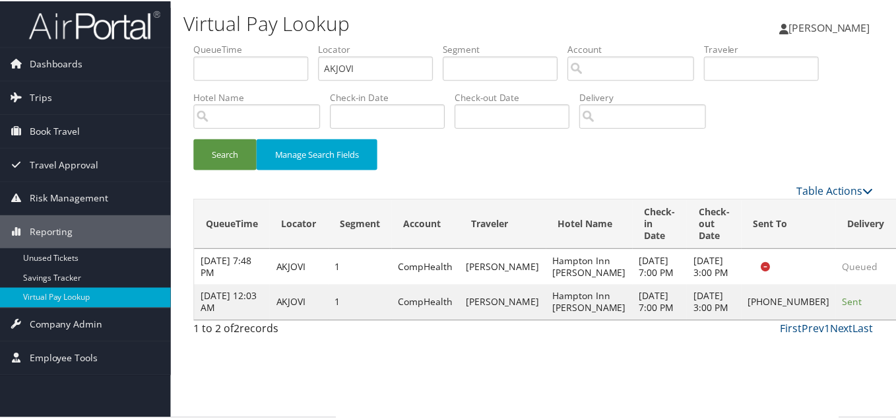
scroll to position [7, 0]
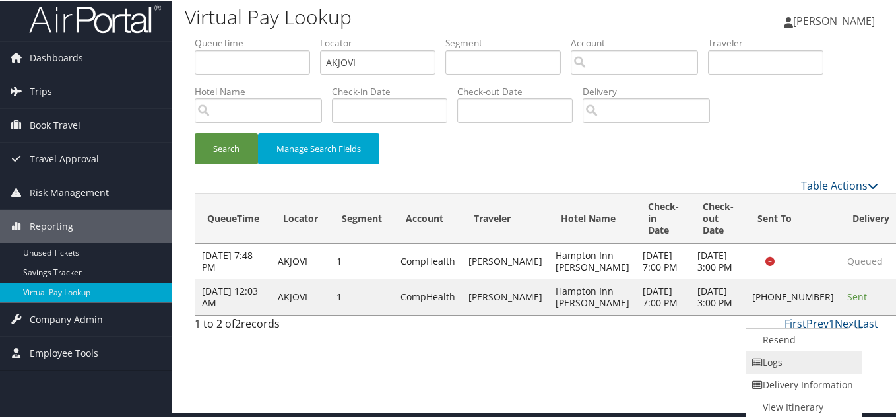
click at [805, 358] on link "Logs" at bounding box center [803, 361] width 113 height 22
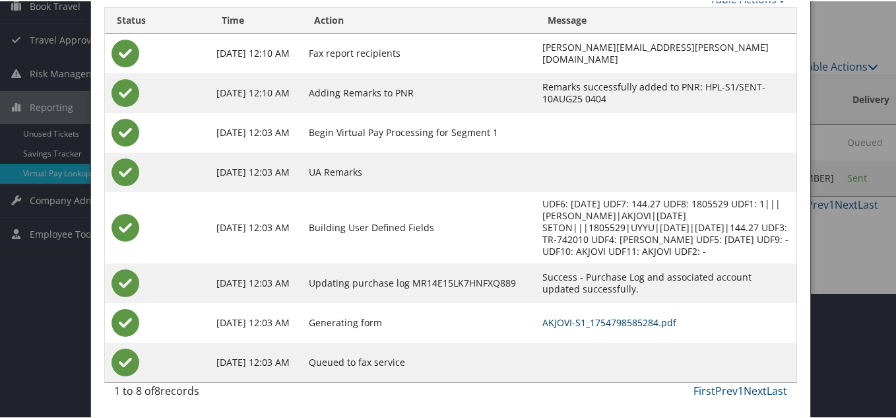
scroll to position [0, 0]
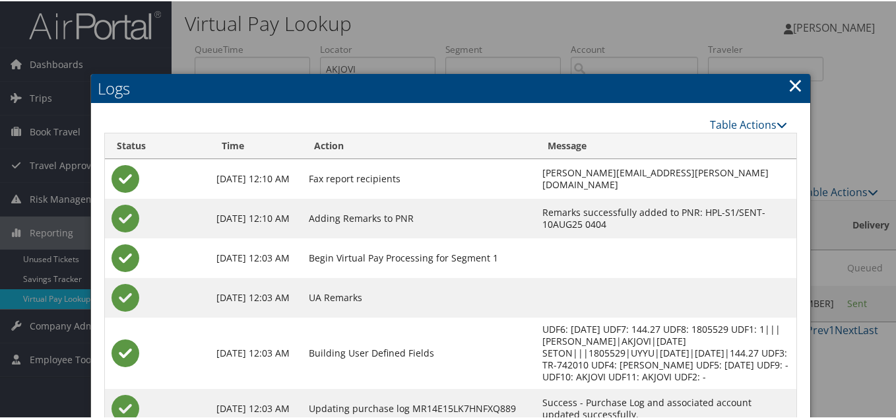
click at [788, 86] on link "×" at bounding box center [795, 84] width 15 height 26
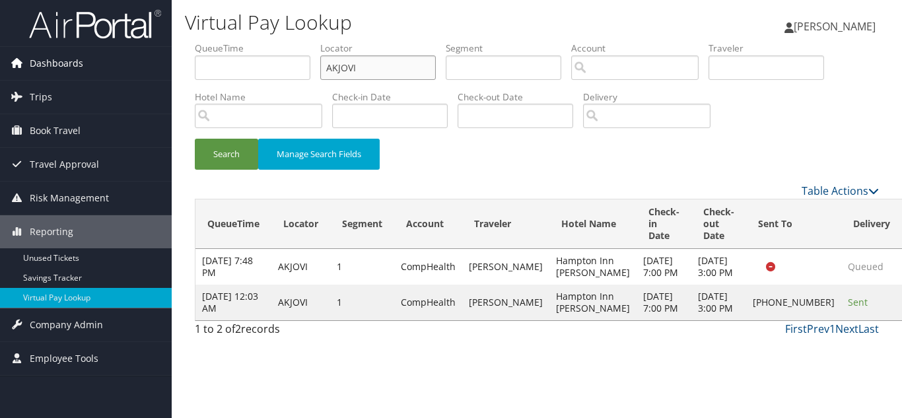
drag, startPoint x: 370, startPoint y: 63, endPoint x: 108, endPoint y: 52, distance: 262.3
click at [138, 47] on div "Dashboards AirPortal 360™ (Manager) My Travel Dashboard Trips Airtinerary® Look…" at bounding box center [451, 209] width 902 height 418
paste input "YKZCRE"
click at [195, 139] on button "Search" at bounding box center [226, 154] width 63 height 31
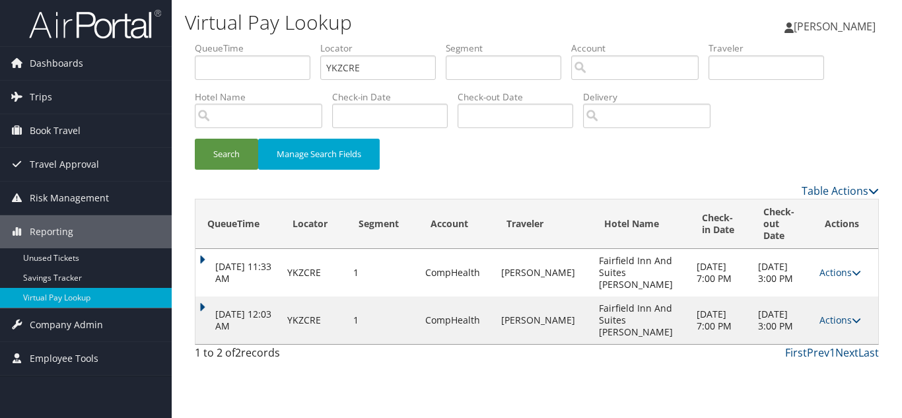
click at [466, 154] on div "Search Manage Search Fields" at bounding box center [537, 161] width 704 height 44
click at [833, 326] on link "Actions" at bounding box center [840, 320] width 42 height 13
click at [807, 365] on link "Logs" at bounding box center [809, 367] width 83 height 22
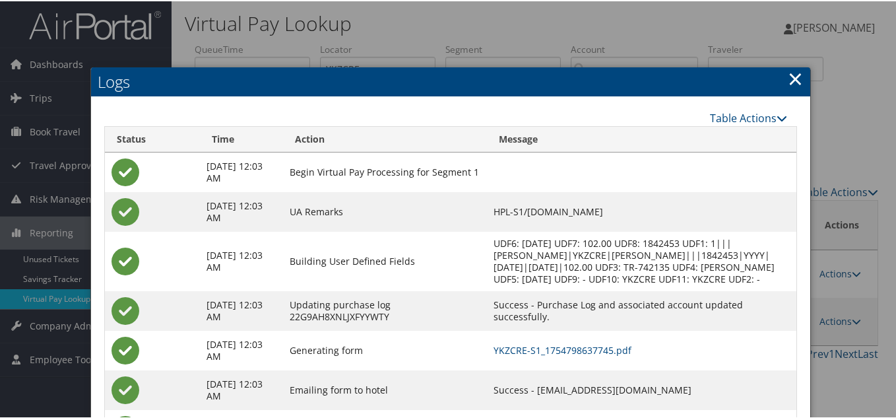
click at [788, 78] on link "×" at bounding box center [795, 77] width 15 height 26
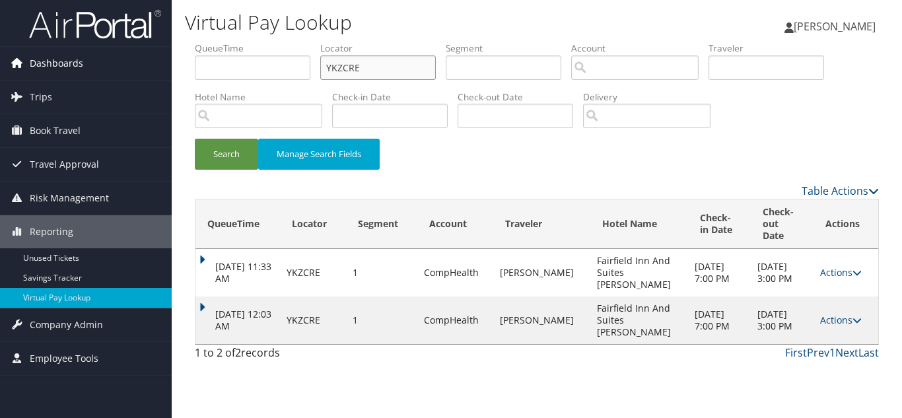
drag, startPoint x: 162, startPoint y: 68, endPoint x: 101, endPoint y: 73, distance: 61.6
click at [111, 69] on div "Dashboards AirPortal 360™ (Manager) My Travel Dashboard Trips Airtinerary® Look…" at bounding box center [451, 209] width 902 height 418
paste input "AEGZHP"
click at [195, 139] on button "Search" at bounding box center [226, 154] width 63 height 31
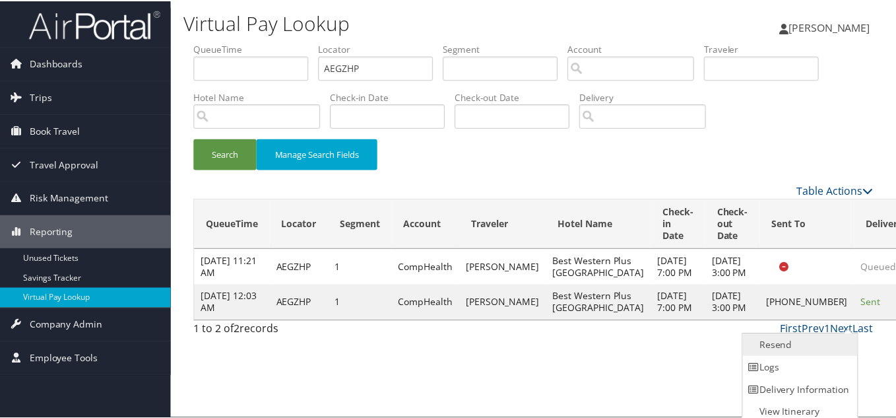
scroll to position [7, 0]
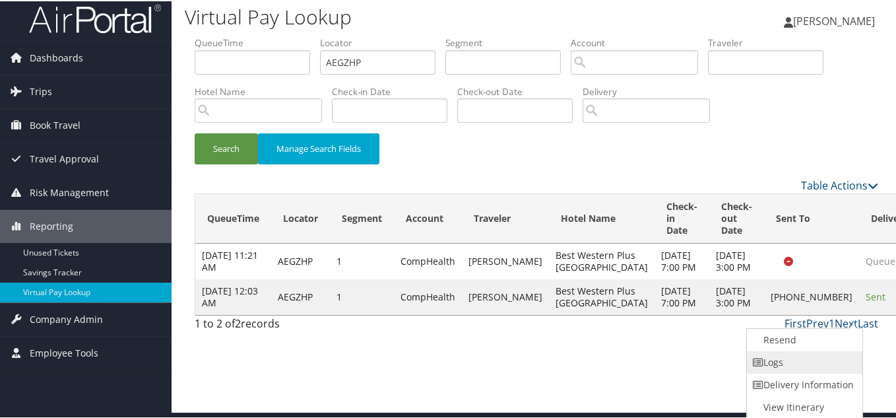
click at [800, 361] on link "Logs" at bounding box center [803, 361] width 113 height 22
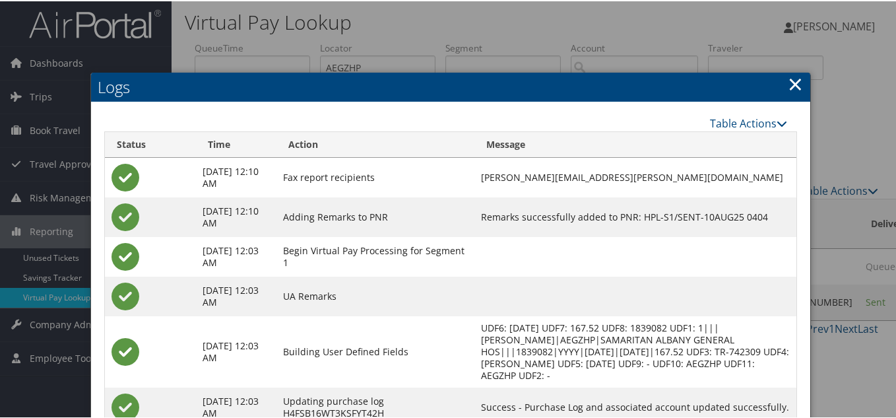
scroll to position [0, 0]
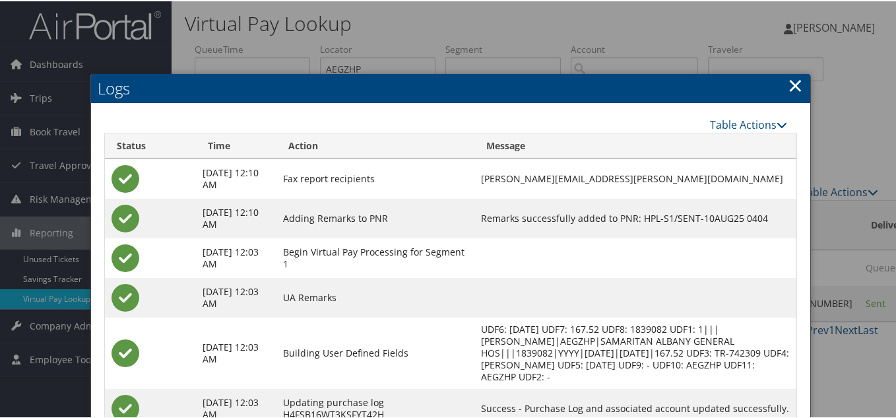
click at [788, 83] on link "×" at bounding box center [795, 84] width 15 height 26
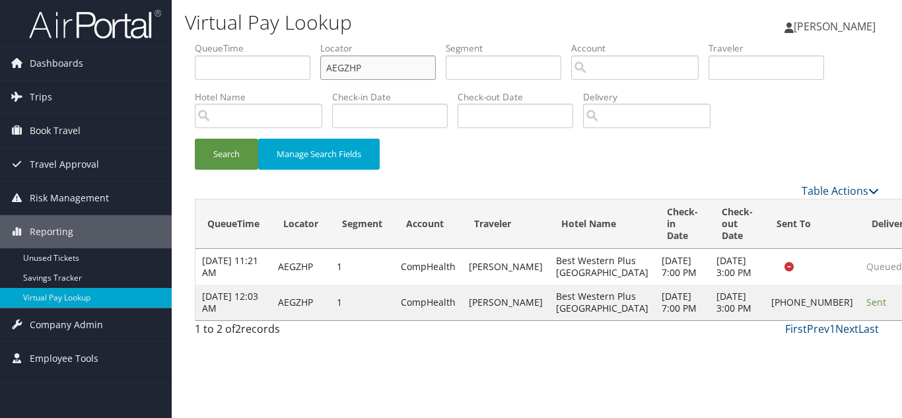
drag, startPoint x: 378, startPoint y: 70, endPoint x: 213, endPoint y: 55, distance: 165.1
click at [213, 42] on ul "QueueTime Locator AEGZHP Segment Account Traveler Hotel Name Check-in Date Chec…" at bounding box center [537, 42] width 684 height 0
paste input "NLWVJQ"
click at [195, 139] on button "Search" at bounding box center [226, 154] width 63 height 31
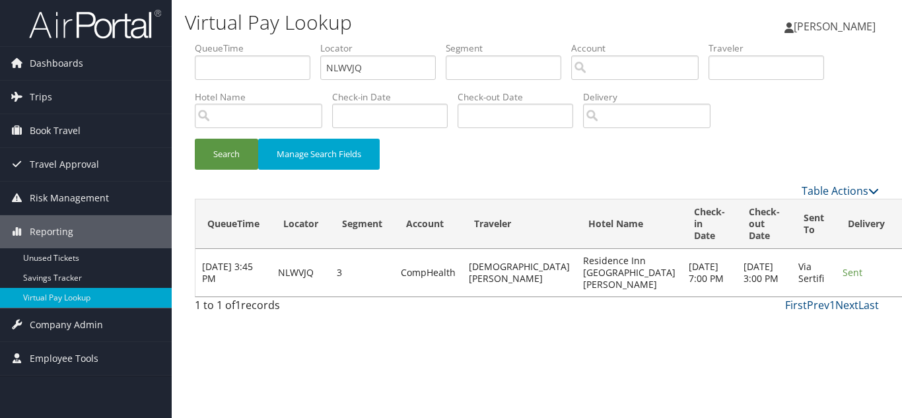
click at [803, 320] on link "Logs" at bounding box center [821, 320] width 83 height 22
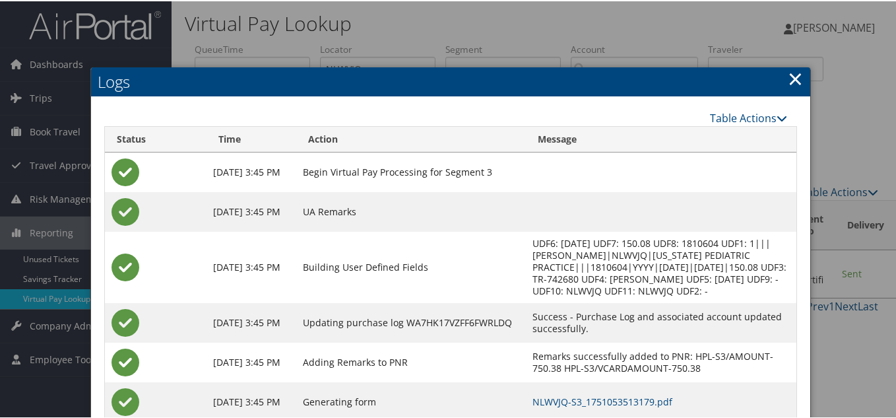
click at [788, 78] on link "×" at bounding box center [795, 77] width 15 height 26
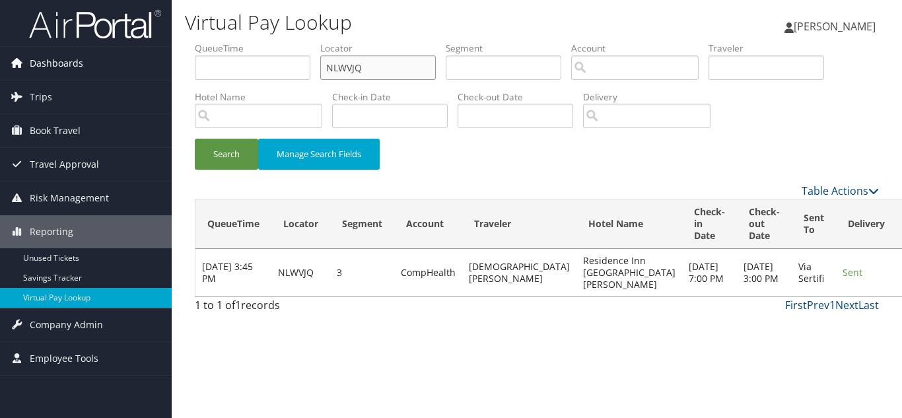
drag, startPoint x: 380, startPoint y: 71, endPoint x: 156, endPoint y: 69, distance: 223.1
click at [156, 69] on div "Dashboards AirPortal 360™ (Manager) My Travel Dashboard Trips Airtinerary® Look…" at bounding box center [451, 209] width 902 height 418
paste input "MRSAFU"
click at [195, 139] on button "Search" at bounding box center [226, 154] width 63 height 31
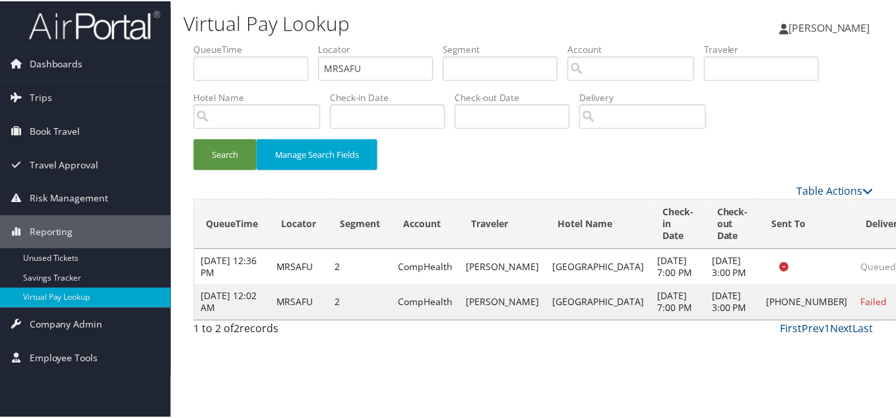
scroll to position [7, 0]
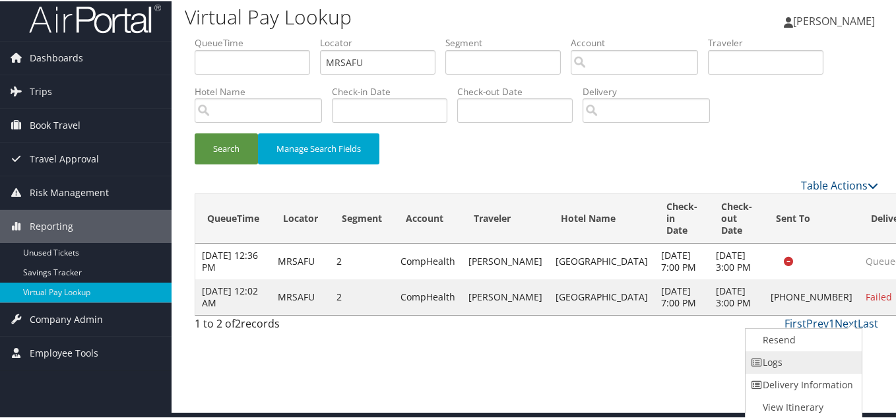
click at [797, 361] on link "Logs" at bounding box center [802, 361] width 113 height 22
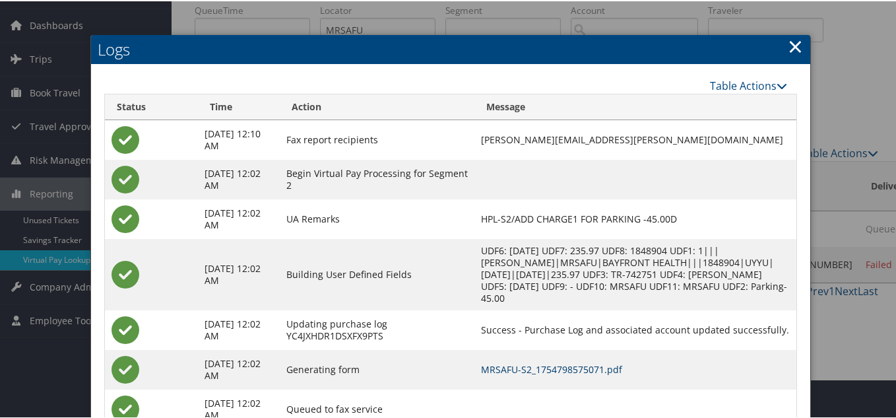
scroll to position [0, 0]
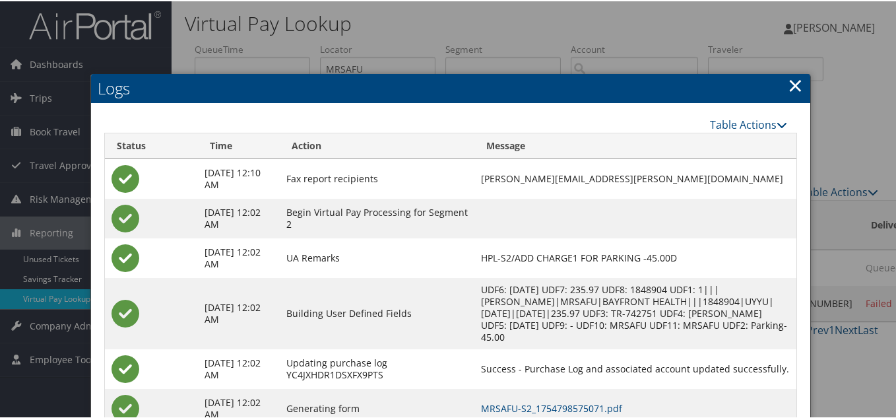
click at [794, 84] on link "×" at bounding box center [795, 84] width 15 height 26
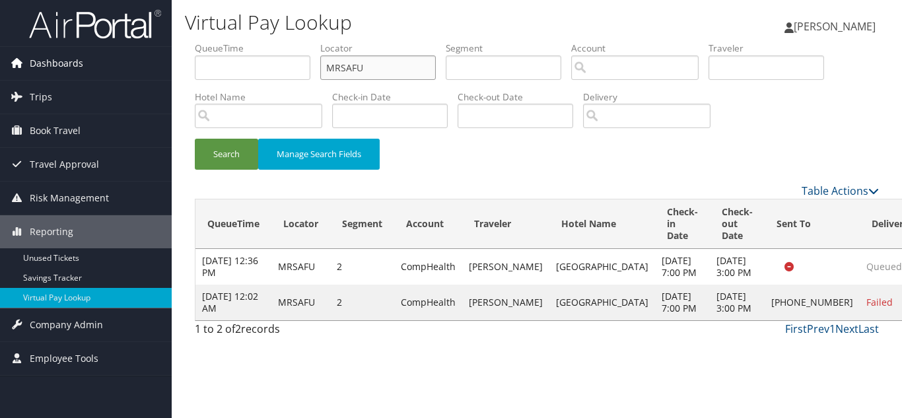
drag, startPoint x: 305, startPoint y: 72, endPoint x: 128, endPoint y: 69, distance: 176.9
click at [144, 69] on div "Dashboards AirPortal 360™ (Manager) My Travel Dashboard Trips Airtinerary® Look…" at bounding box center [451, 209] width 902 height 418
paste input "EKMSVH"
click at [195, 139] on button "Search" at bounding box center [226, 154] width 63 height 31
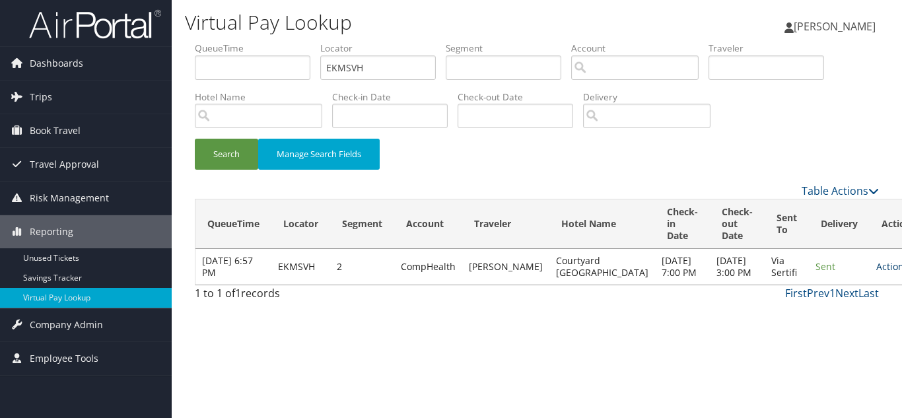
click at [876, 273] on link "Actions" at bounding box center [897, 266] width 42 height 13
click at [814, 312] on link "Logs" at bounding box center [821, 314] width 83 height 22
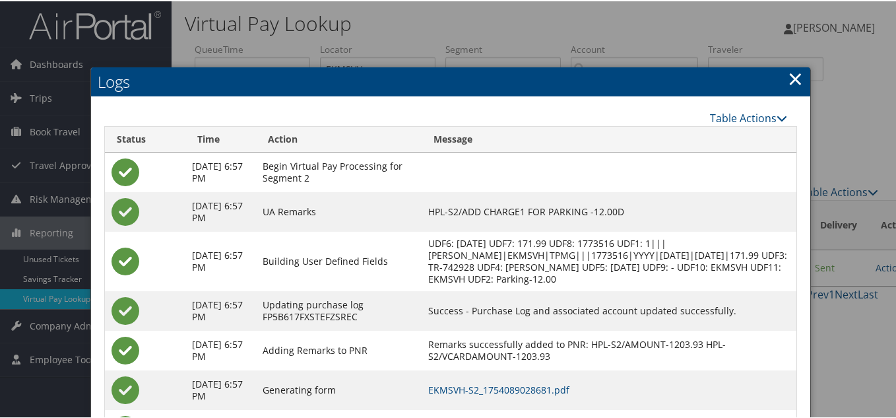
click at [790, 81] on link "×" at bounding box center [795, 77] width 15 height 26
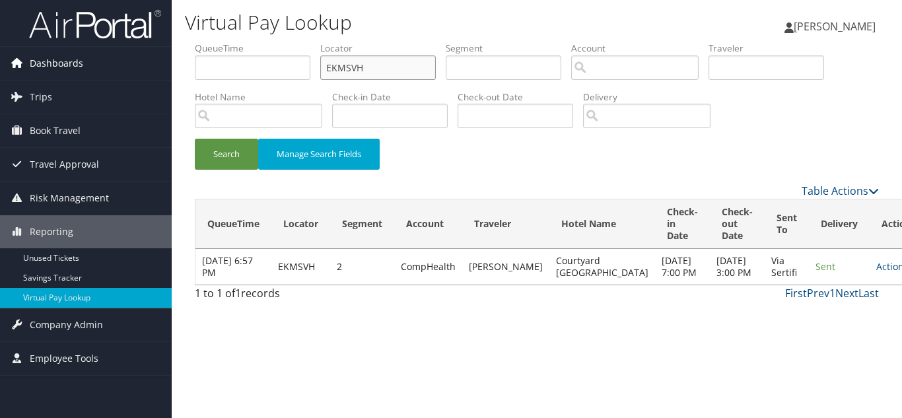
drag, startPoint x: 388, startPoint y: 64, endPoint x: 88, endPoint y: 63, distance: 299.0
click at [88, 63] on div "Dashboards AirPortal 360™ (Manager) My Travel Dashboard Trips Airtinerary® Look…" at bounding box center [451, 209] width 902 height 418
paste input "MRSAFU"
type input "MRSAFU"
click at [195, 139] on button "Search" at bounding box center [226, 154] width 63 height 31
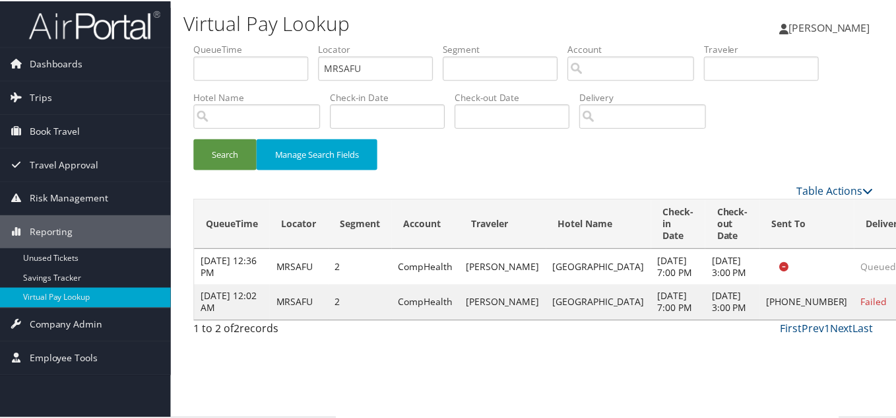
scroll to position [7, 0]
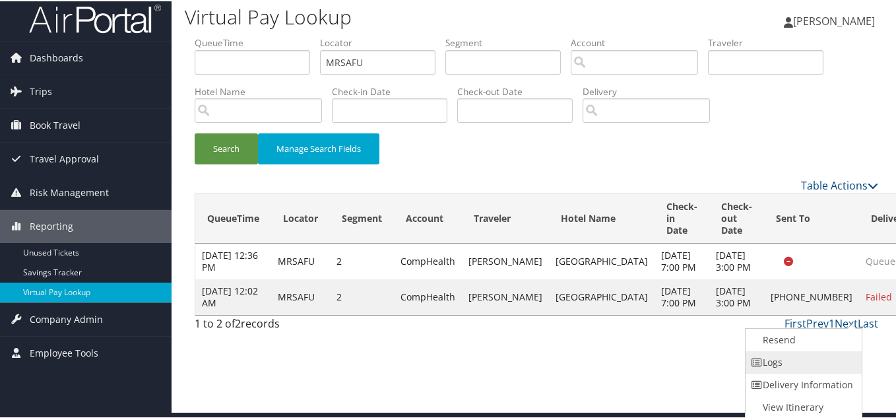
click at [798, 364] on link "Logs" at bounding box center [802, 361] width 113 height 22
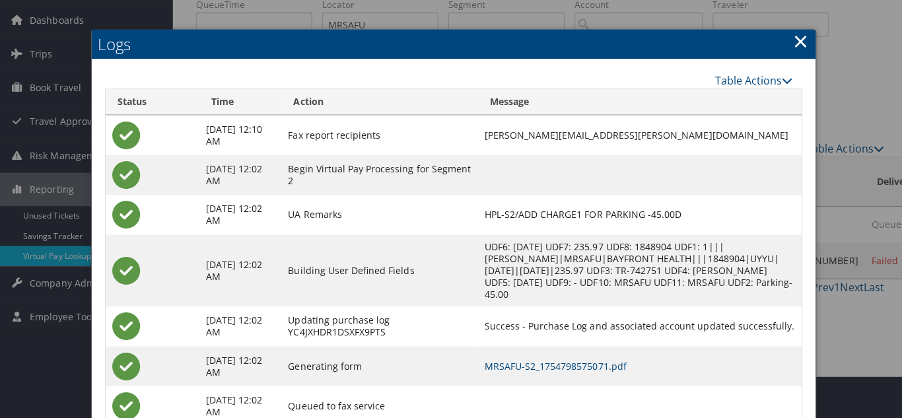
scroll to position [0, 0]
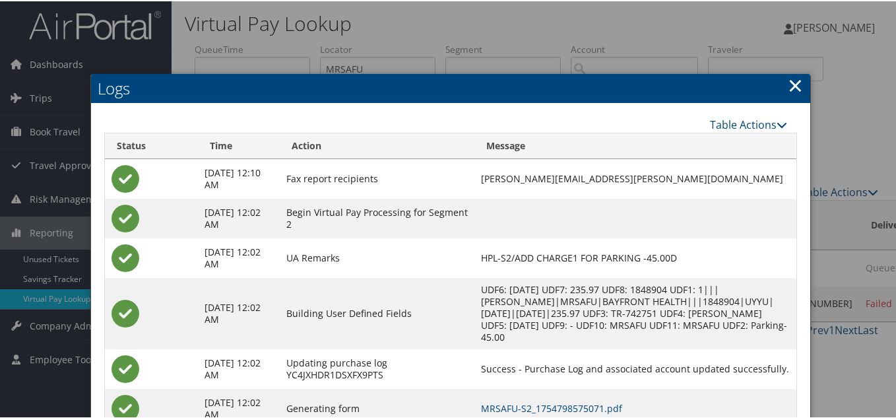
click at [793, 86] on link "×" at bounding box center [795, 84] width 15 height 26
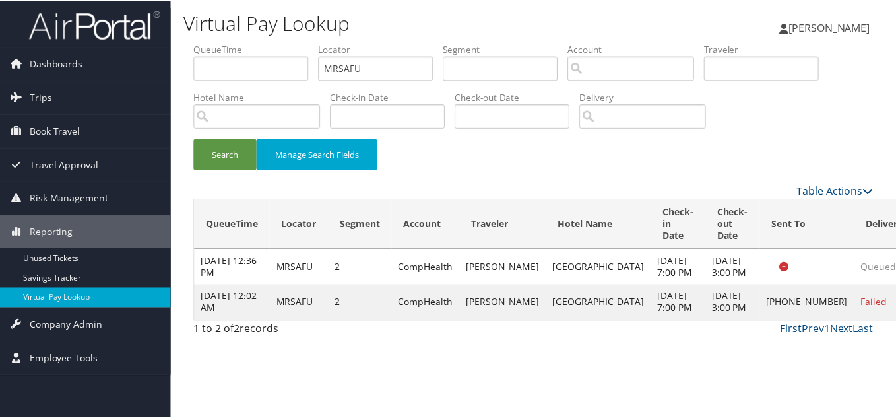
scroll to position [7, 0]
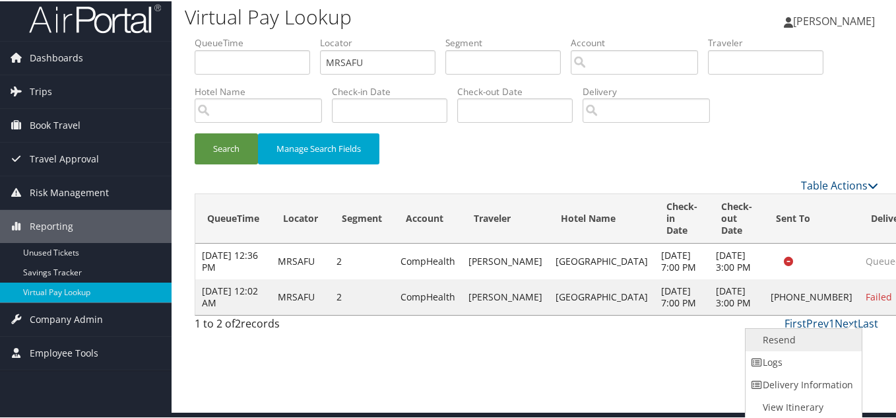
click at [796, 335] on link "Resend" at bounding box center [802, 338] width 113 height 22
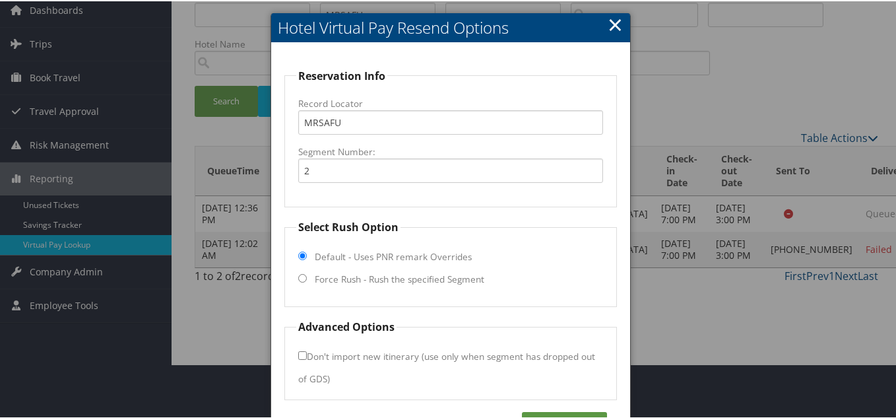
scroll to position [95, 0]
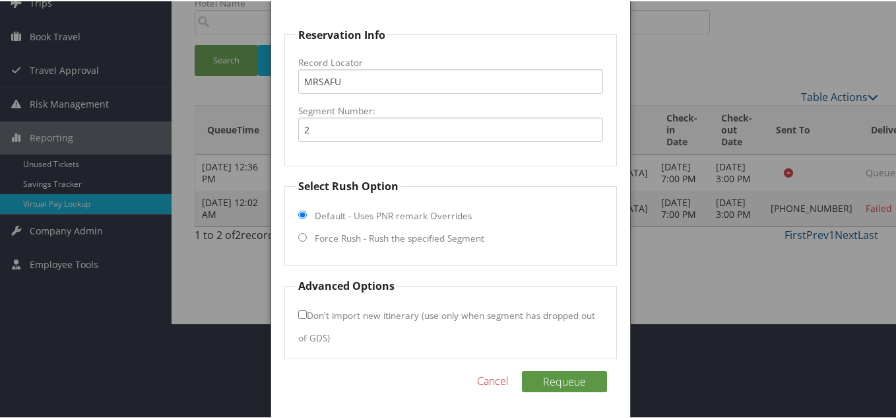
click at [298, 234] on input "Force Rush - Rush the specified Segment" at bounding box center [302, 236] width 9 height 9
radio input "true"
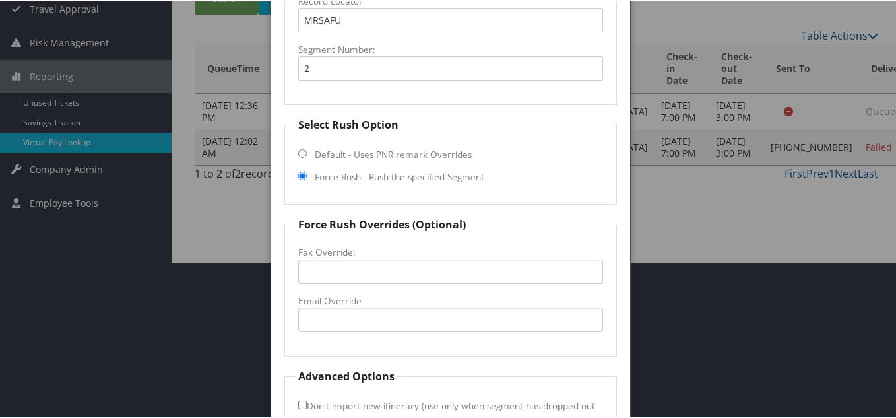
scroll to position [247, 0]
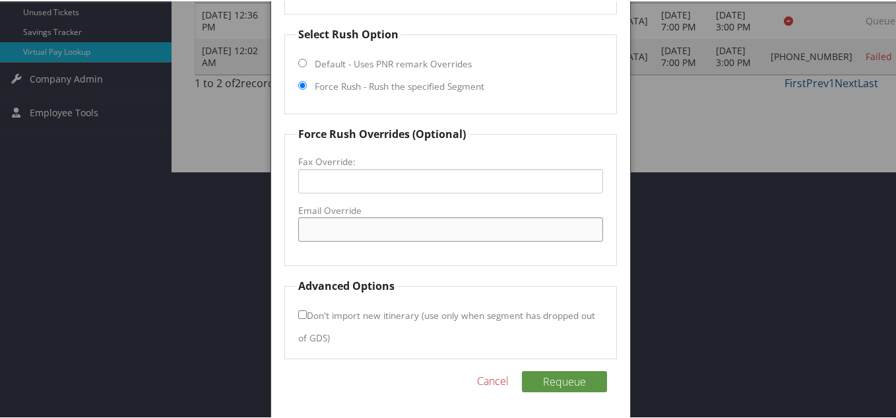
click at [347, 231] on input "Email Override" at bounding box center [450, 228] width 305 height 24
type input "[EMAIL_ADDRESS][DOMAIN_NAME]"
click at [571, 378] on button "Requeue" at bounding box center [564, 380] width 85 height 21
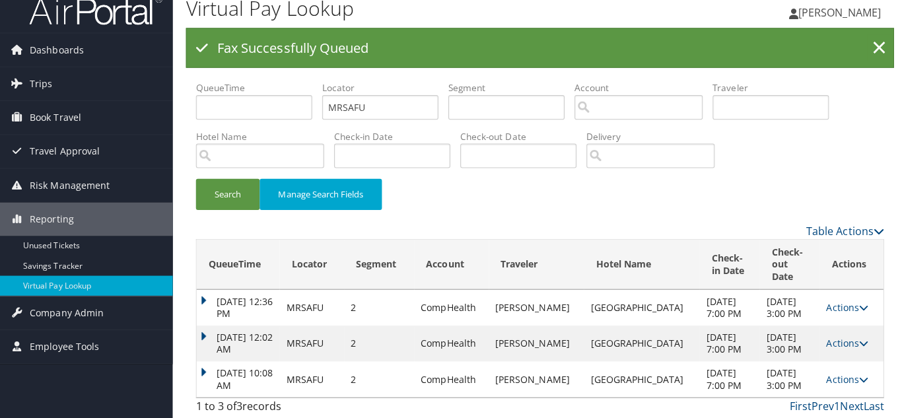
scroll to position [0, 0]
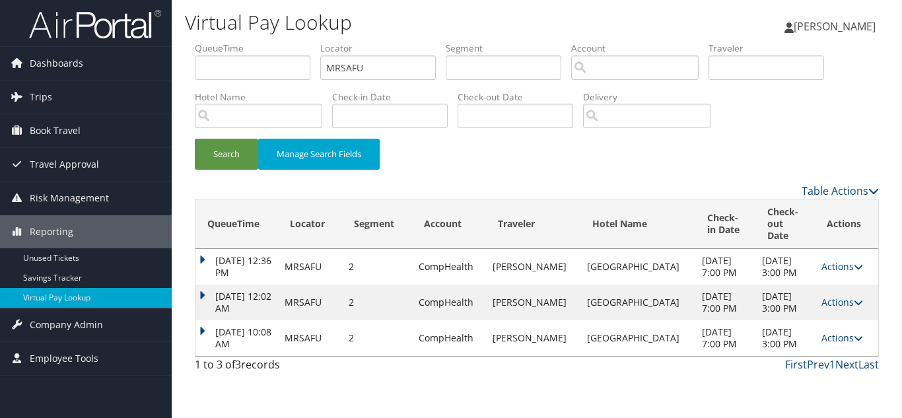
click at [833, 344] on link "Actions" at bounding box center [842, 337] width 42 height 13
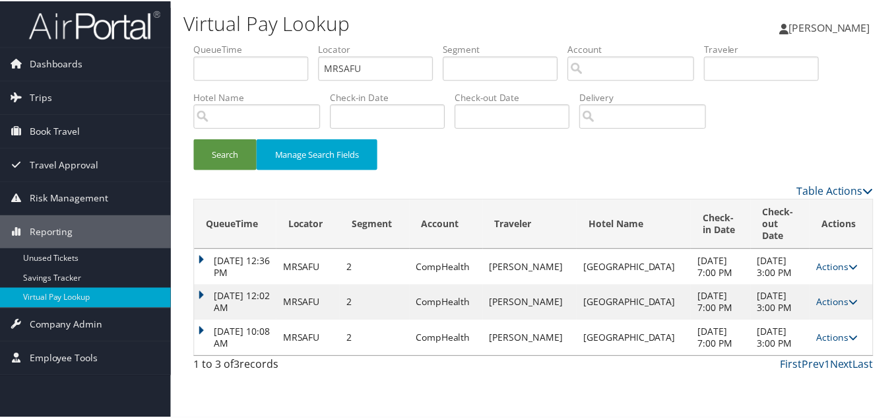
scroll to position [26, 0]
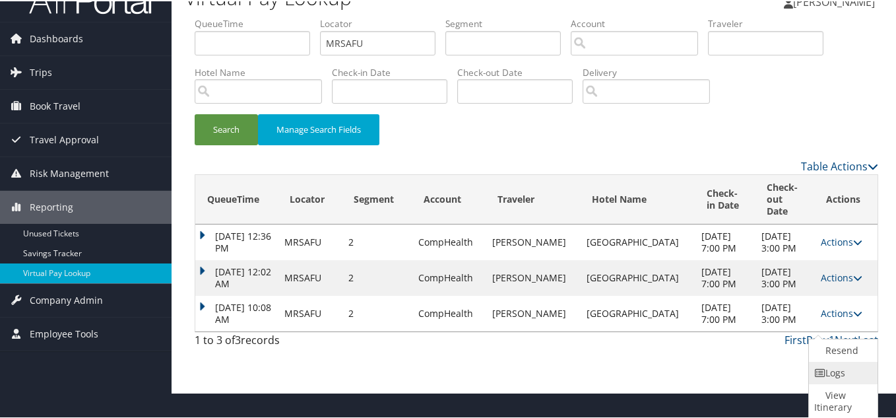
click at [822, 370] on icon at bounding box center [821, 371] width 12 height 9
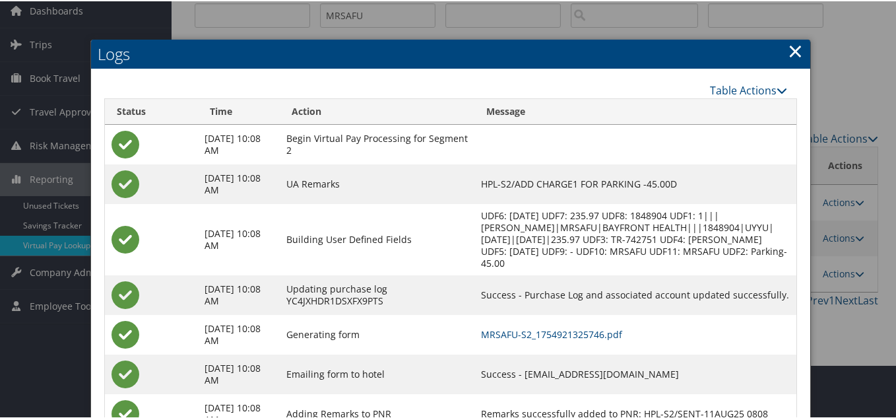
scroll to position [105, 0]
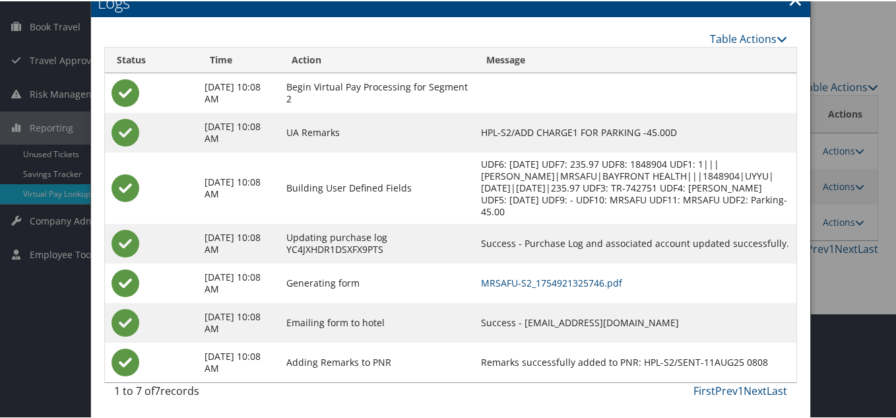
drag, startPoint x: 663, startPoint y: 321, endPoint x: 532, endPoint y: 323, distance: 130.7
click at [532, 323] on td "Success - [EMAIL_ADDRESS][DOMAIN_NAME]" at bounding box center [636, 322] width 322 height 40
copy td "[EMAIL_ADDRESS][DOMAIN_NAME]"
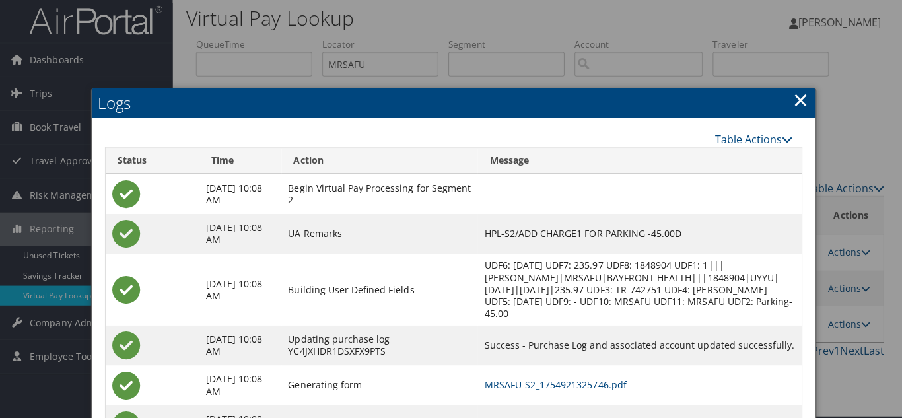
scroll to position [0, 0]
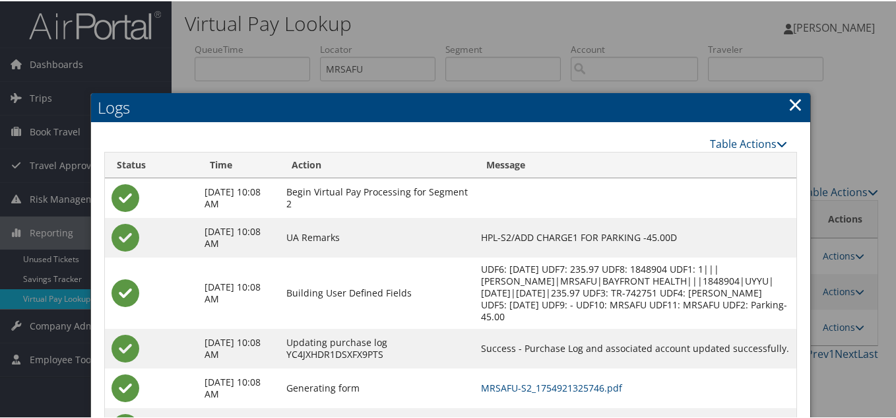
click at [788, 104] on link "×" at bounding box center [795, 103] width 15 height 26
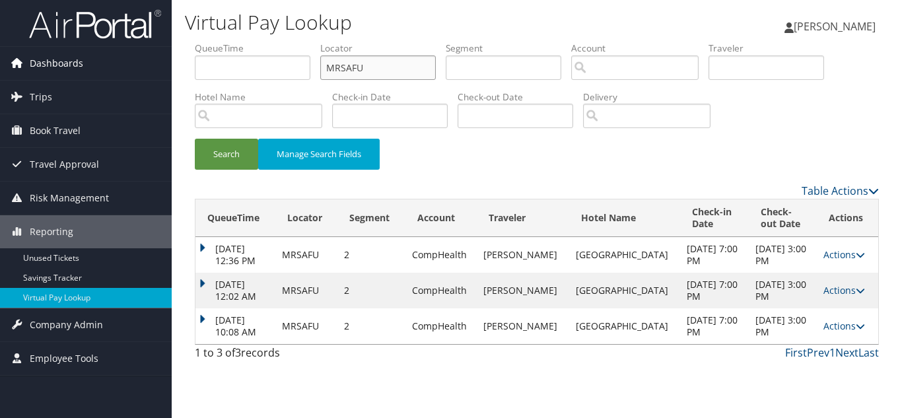
drag, startPoint x: 171, startPoint y: 68, endPoint x: 73, endPoint y: 68, distance: 97.7
click at [77, 68] on div "Dashboards AirPortal 360™ (Manager) My Travel Dashboard Trips Airtinerary® Look…" at bounding box center [451, 209] width 902 height 418
paste input "EKMSVH"
click at [195, 139] on button "Search" at bounding box center [226, 154] width 63 height 31
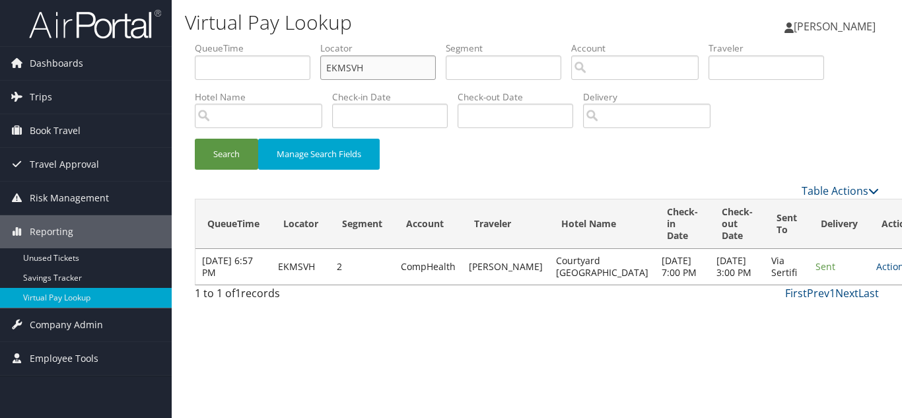
drag, startPoint x: 251, startPoint y: 69, endPoint x: 181, endPoint y: 67, distance: 70.0
click at [181, 67] on div "Virtual Pay Lookup [PERSON_NAME] [PERSON_NAME] My Settings Travel Agency Contac…" at bounding box center [537, 209] width 730 height 418
paste input "KFNPAX"
type input "KFNPAX"
click at [195, 139] on button "Search" at bounding box center [226, 154] width 63 height 31
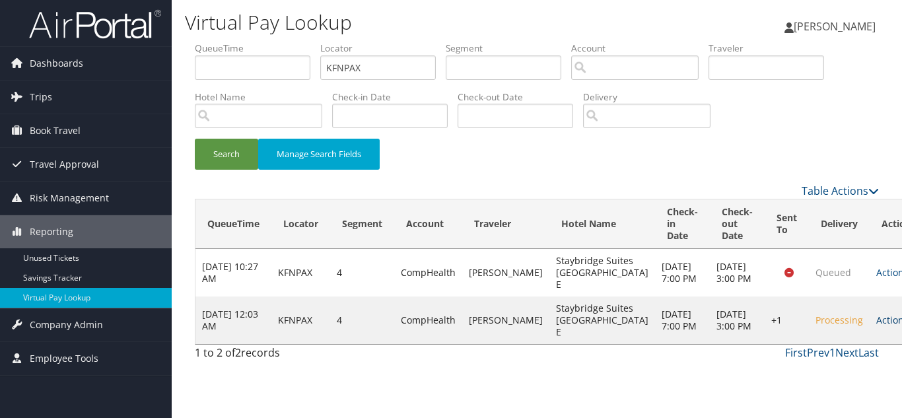
click at [876, 326] on link "Actions" at bounding box center [897, 320] width 42 height 13
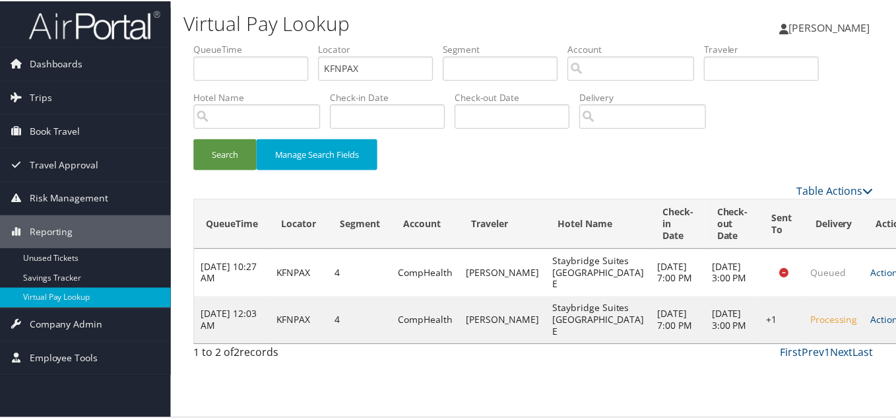
scroll to position [18, 0]
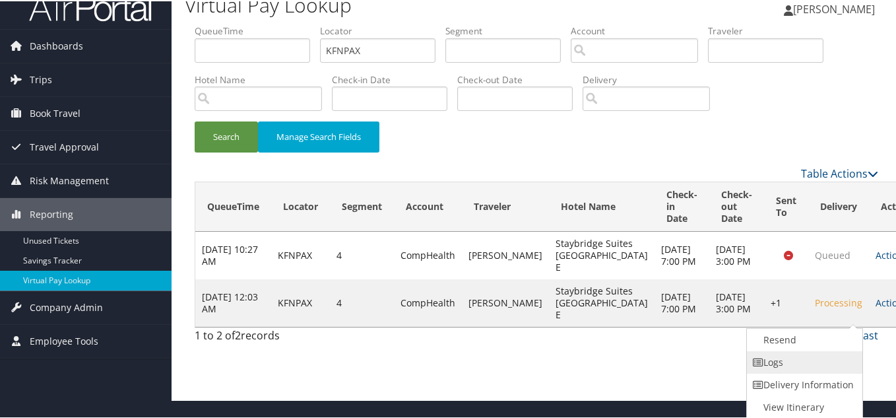
click at [784, 367] on link "Logs" at bounding box center [803, 361] width 113 height 22
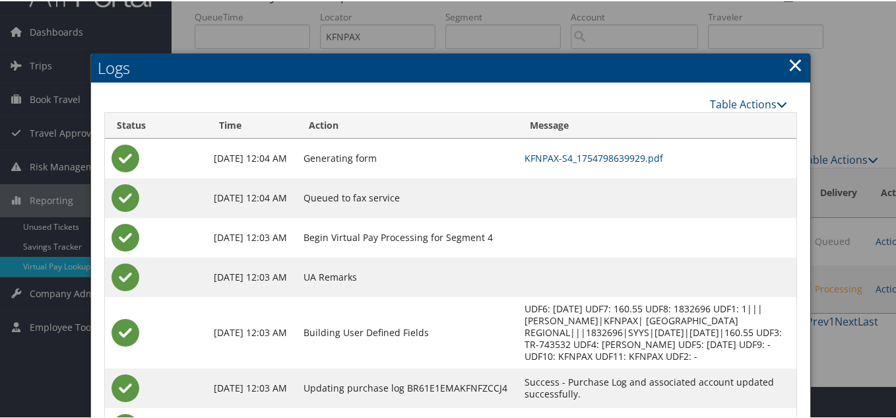
scroll to position [32, 0]
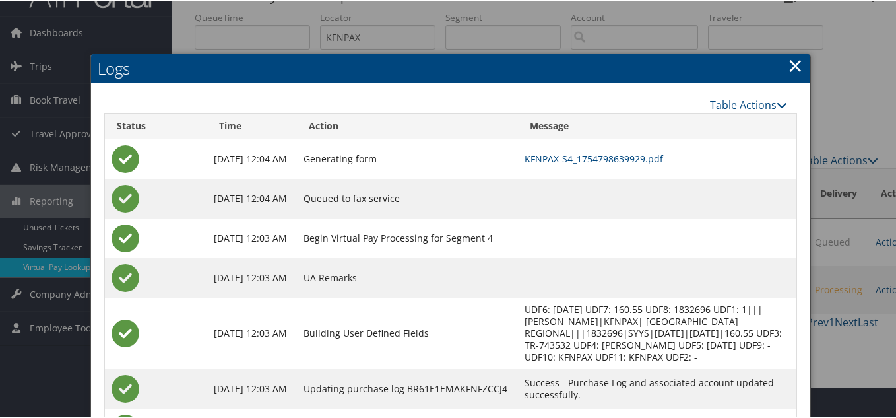
click at [792, 68] on link "×" at bounding box center [795, 64] width 15 height 26
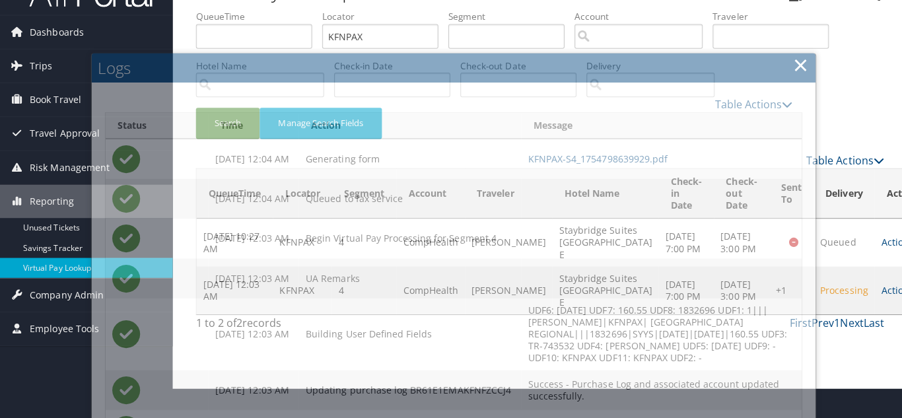
scroll to position [0, 0]
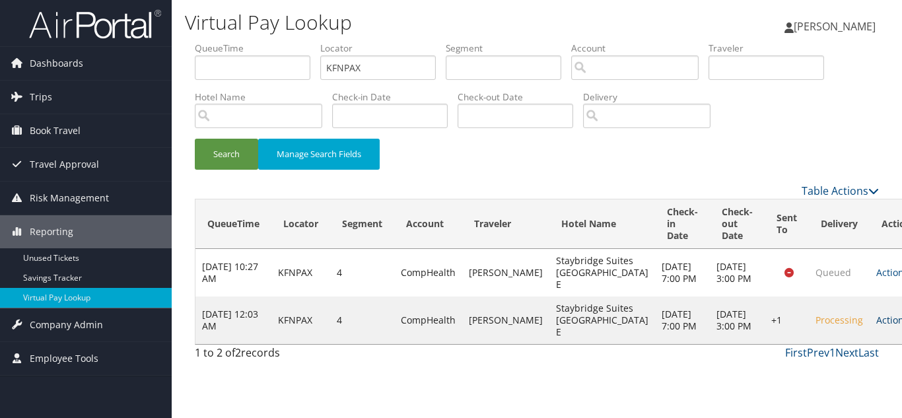
click at [901, 325] on icon at bounding box center [912, 320] width 9 height 9
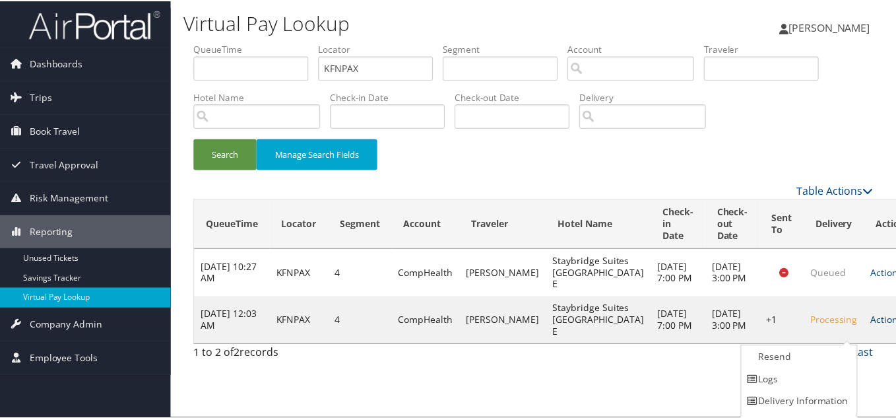
scroll to position [18, 0]
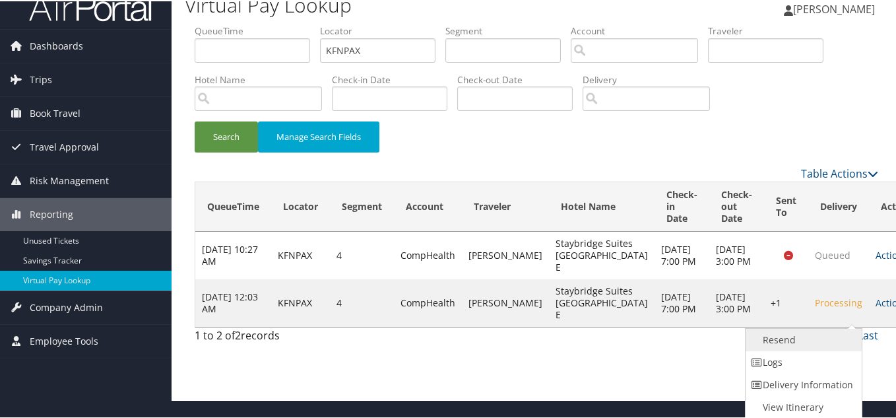
click at [786, 343] on link "Resend" at bounding box center [802, 338] width 113 height 22
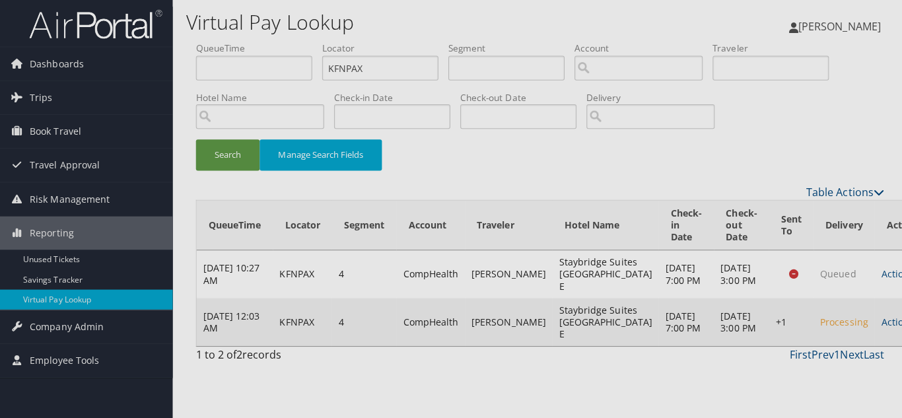
scroll to position [0, 0]
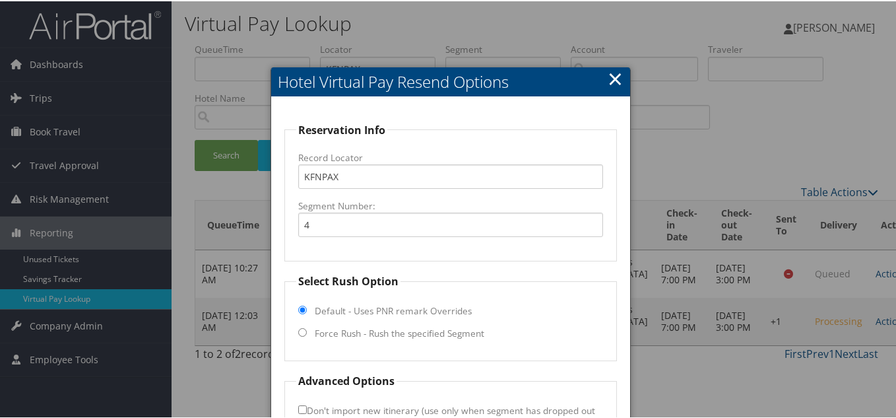
click at [621, 75] on h2 "Hotel Virtual Pay Resend Options" at bounding box center [450, 80] width 359 height 29
click at [613, 83] on link "×" at bounding box center [615, 77] width 15 height 26
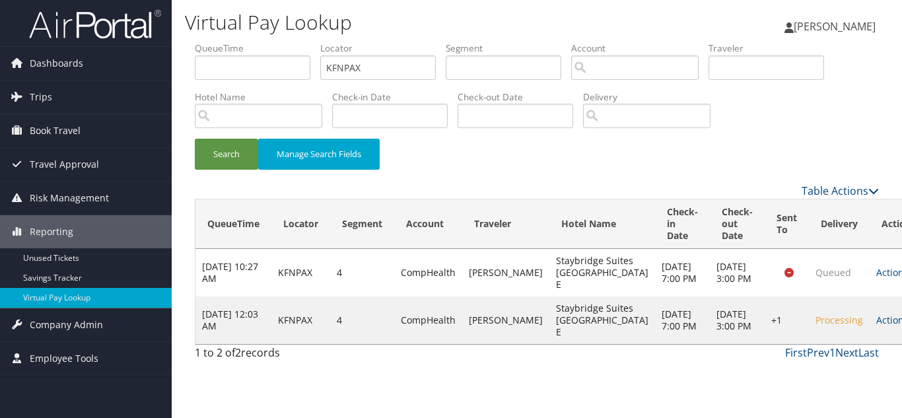
click at [876, 326] on link "Actions" at bounding box center [897, 320] width 42 height 13
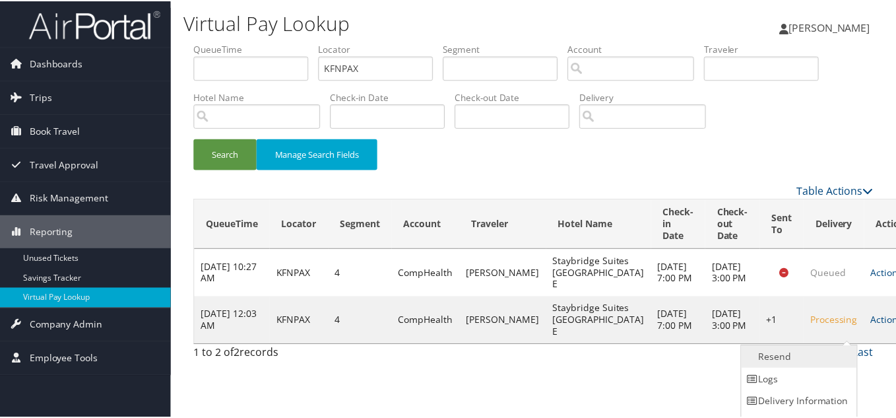
scroll to position [18, 0]
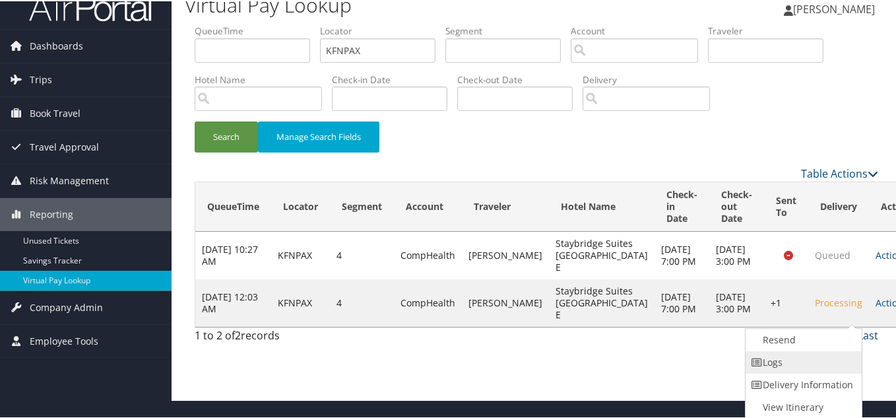
click at [778, 368] on link "Logs" at bounding box center [802, 361] width 113 height 22
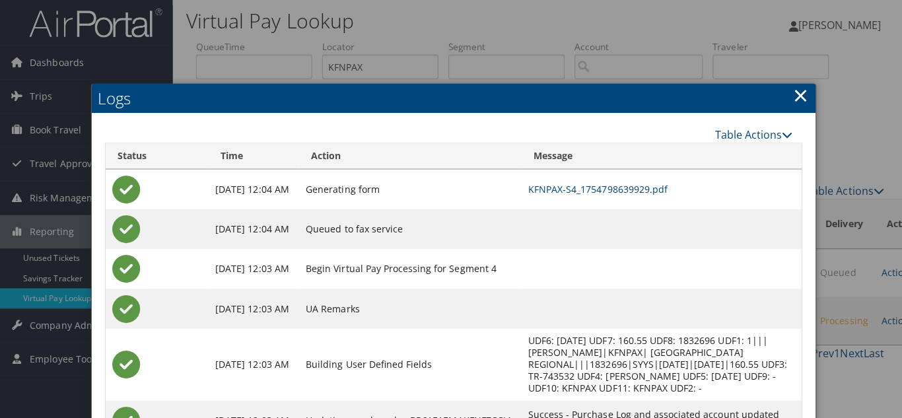
scroll to position [0, 0]
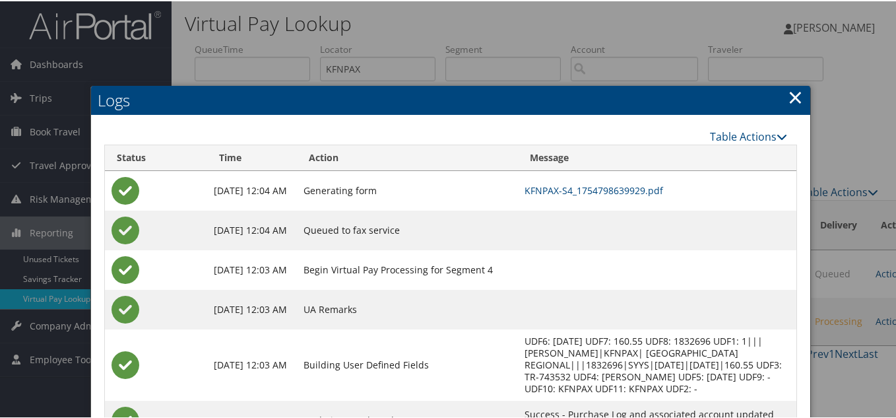
click at [797, 94] on link "×" at bounding box center [795, 96] width 15 height 26
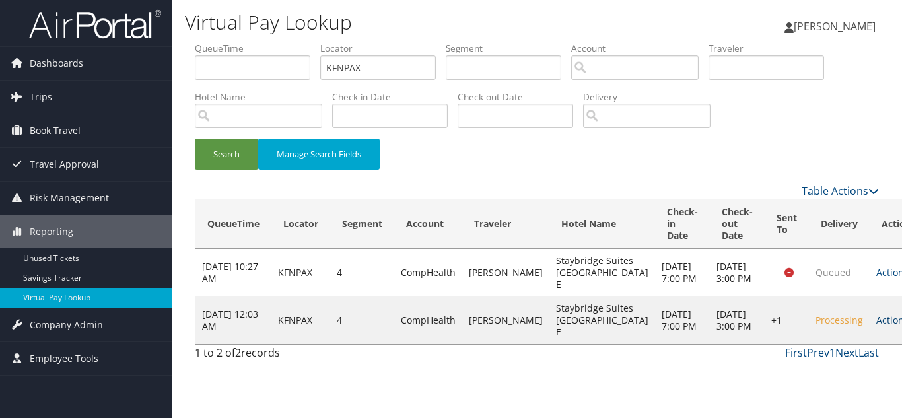
click at [876, 326] on link "Actions" at bounding box center [897, 320] width 42 height 13
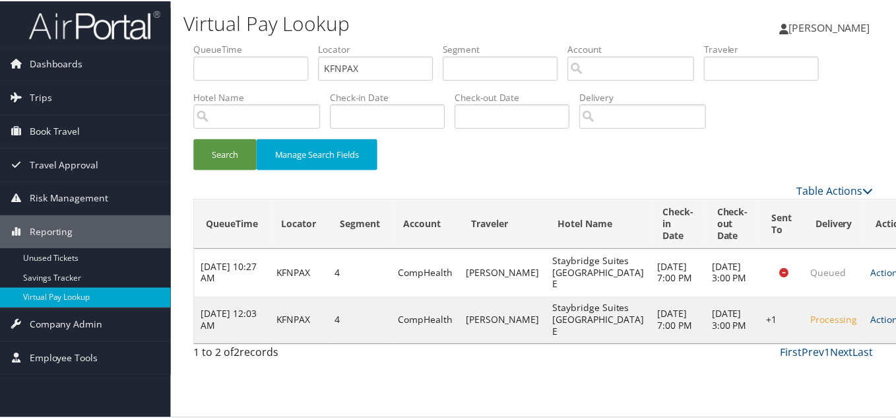
scroll to position [18, 0]
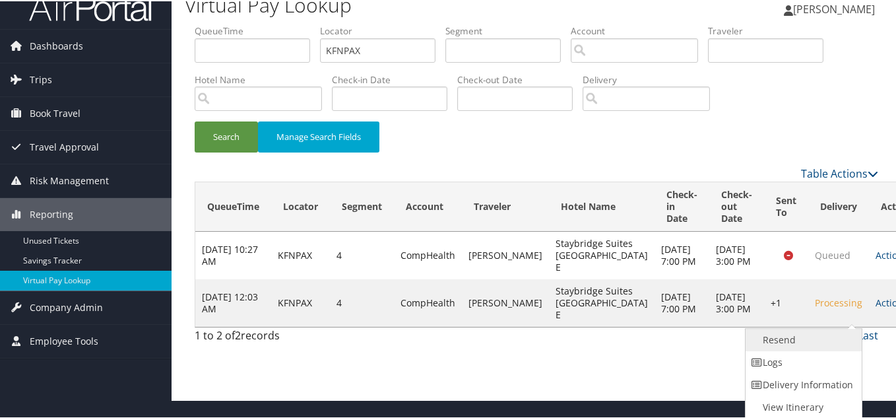
click at [797, 347] on link "Resend" at bounding box center [802, 338] width 113 height 22
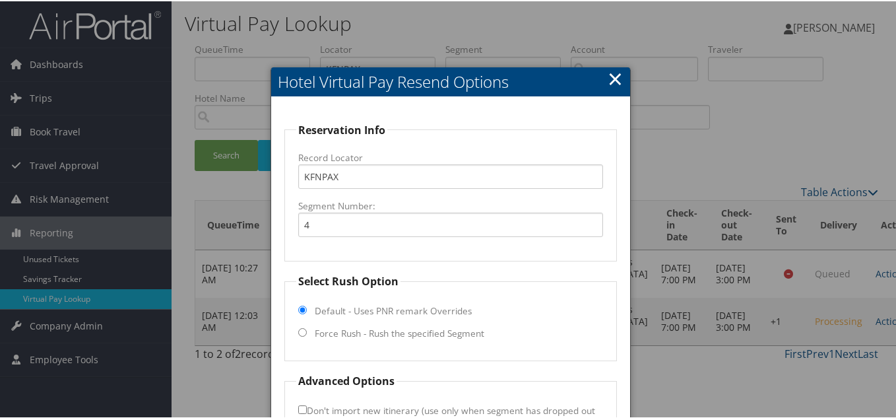
click at [298, 333] on input "Force Rush - Rush the specified Segment" at bounding box center [302, 331] width 9 height 9
radio input "true"
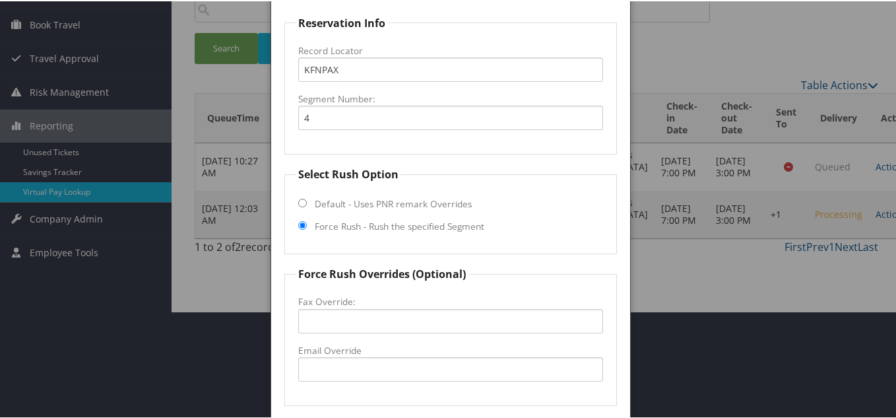
scroll to position [198, 0]
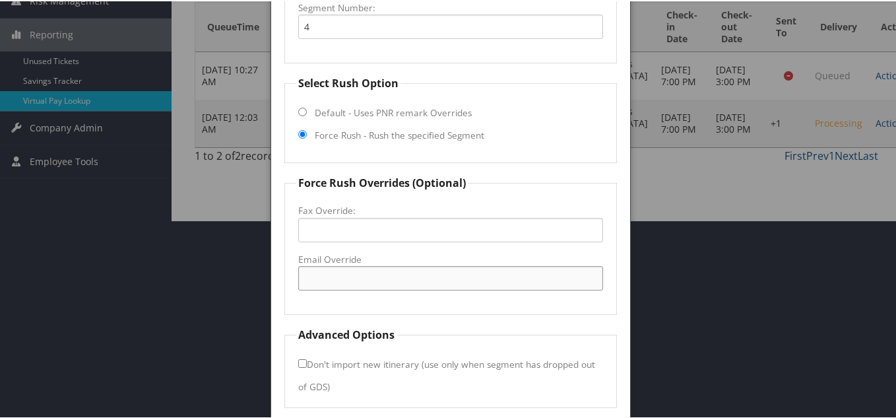
click at [342, 280] on input "Email Override" at bounding box center [450, 277] width 305 height 24
paste input "Wilmington"
click at [378, 273] on input "frontdesk@stayWilmington" at bounding box center [450, 277] width 305 height 24
click at [442, 279] on input "frontdesk@staywilmington" at bounding box center [450, 277] width 305 height 24
type input "[EMAIL_ADDRESS][DOMAIN_NAME]"
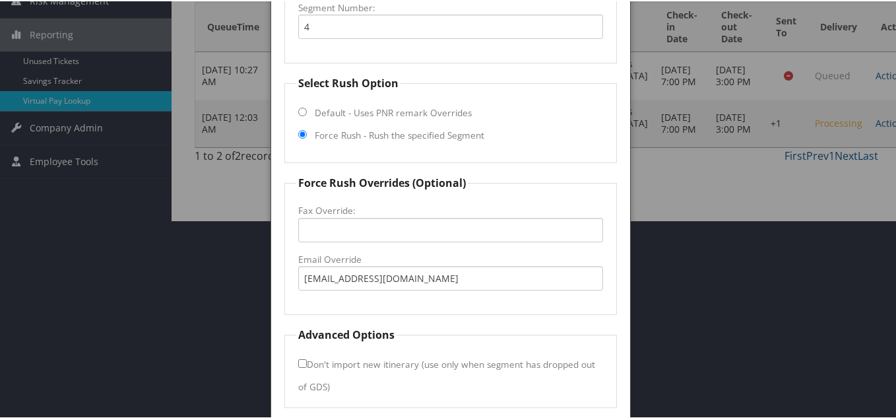
click at [449, 316] on form "Reservation Info Record Locator KFNPAX Segment Number: 4 Select Rush Option Def…" at bounding box center [451, 165] width 333 height 485
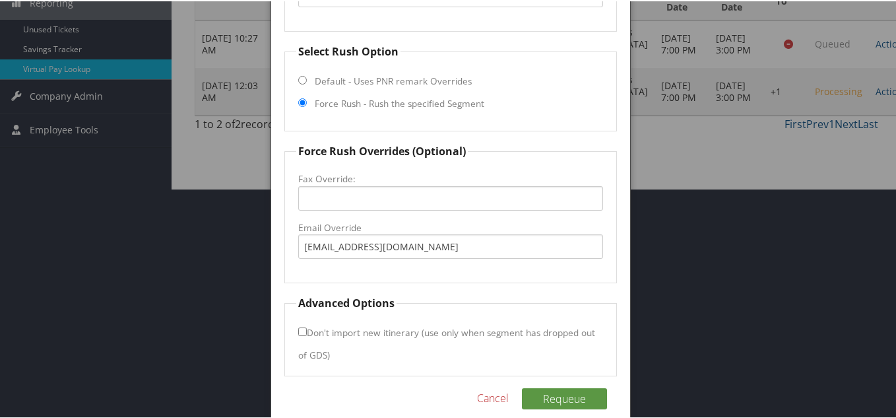
scroll to position [247, 0]
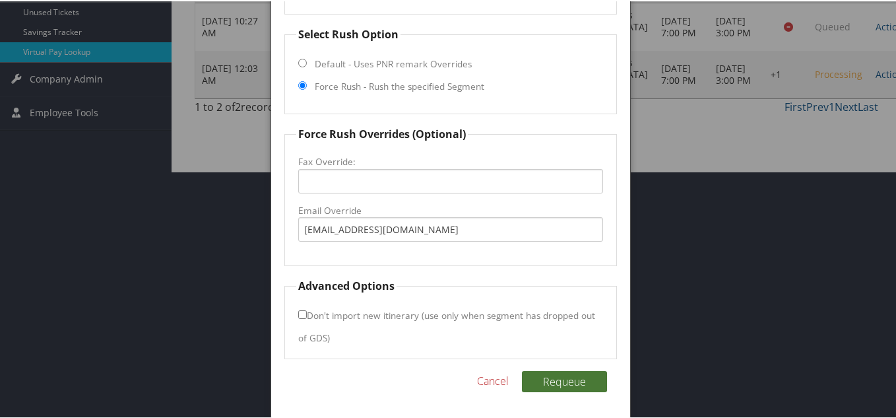
click at [578, 381] on button "Requeue" at bounding box center [564, 380] width 85 height 21
drag, startPoint x: 459, startPoint y: 228, endPoint x: 224, endPoint y: 228, distance: 235.7
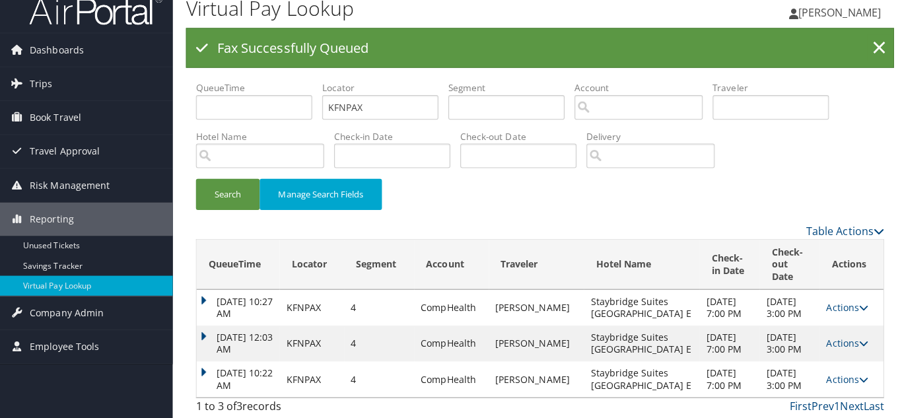
scroll to position [0, 0]
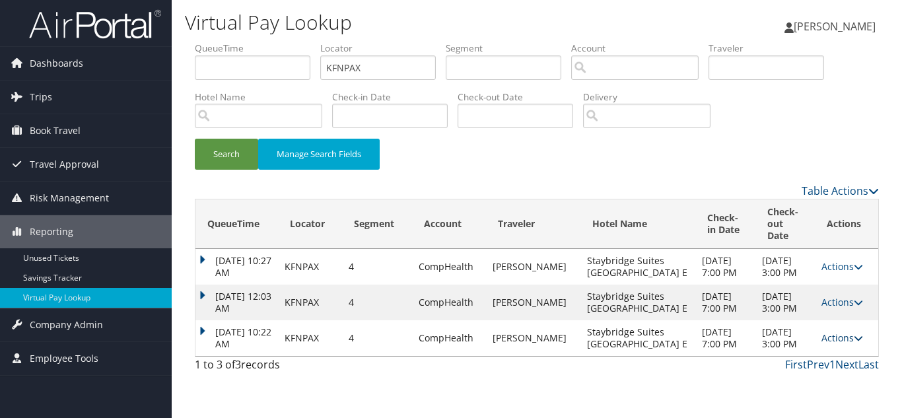
click at [843, 344] on link "Actions" at bounding box center [842, 337] width 42 height 13
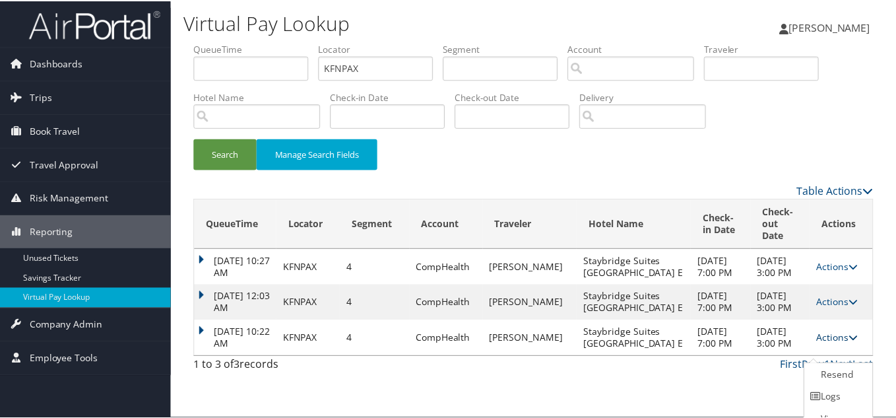
scroll to position [26, 0]
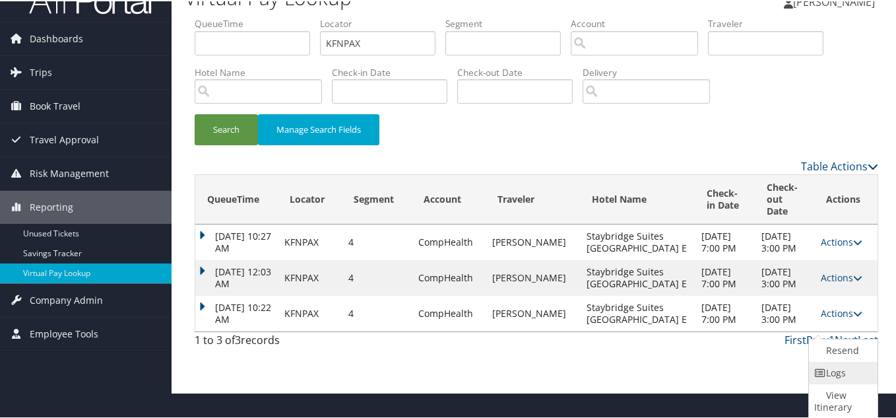
click at [839, 368] on link "Logs" at bounding box center [841, 371] width 65 height 22
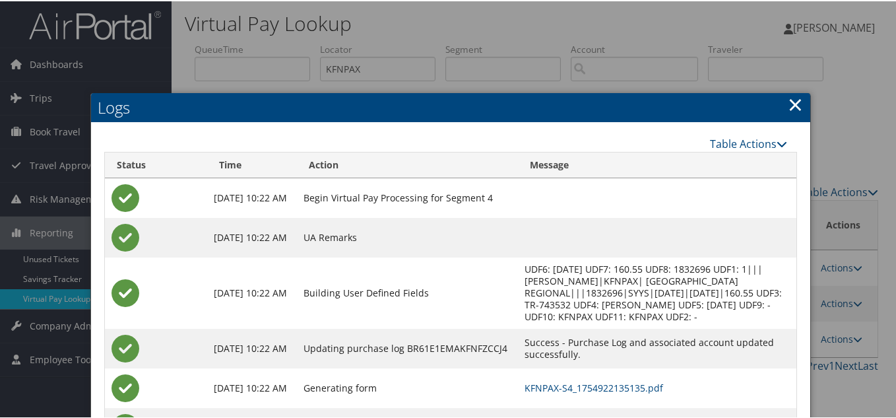
scroll to position [105, 0]
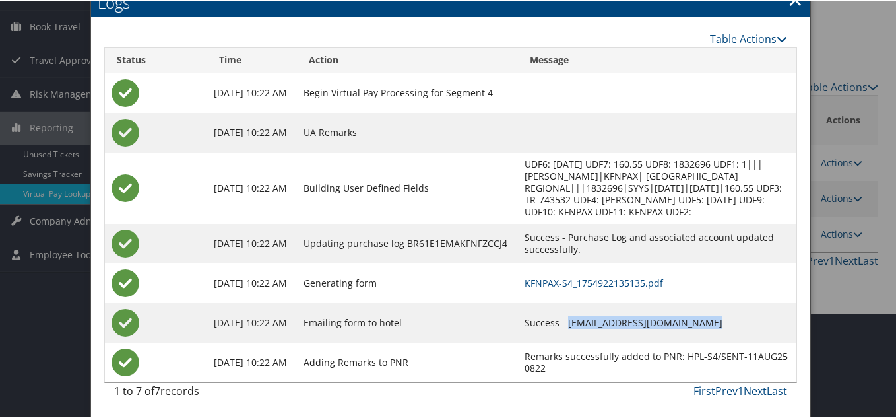
drag, startPoint x: 687, startPoint y: 318, endPoint x: 551, endPoint y: 325, distance: 136.1
click at [551, 325] on td "Success - [EMAIL_ADDRESS][DOMAIN_NAME]" at bounding box center [657, 322] width 279 height 40
copy td "[EMAIL_ADDRESS][DOMAIN_NAME]"
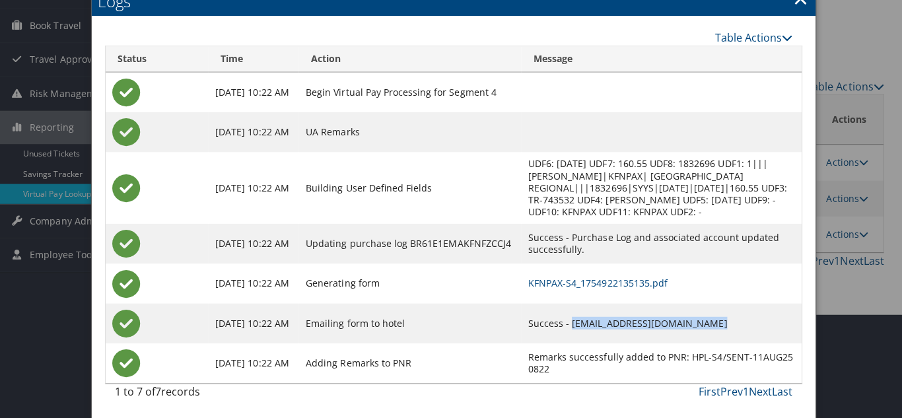
scroll to position [0, 0]
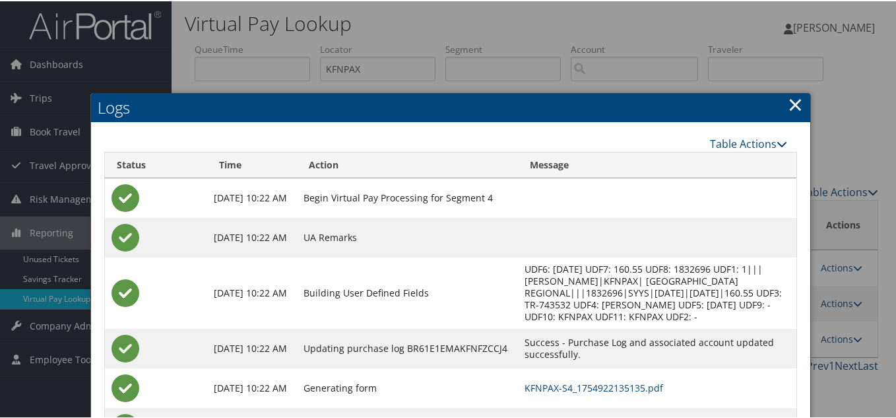
drag, startPoint x: 789, startPoint y: 100, endPoint x: 799, endPoint y: 102, distance: 10.7
click at [790, 100] on link "×" at bounding box center [795, 103] width 15 height 26
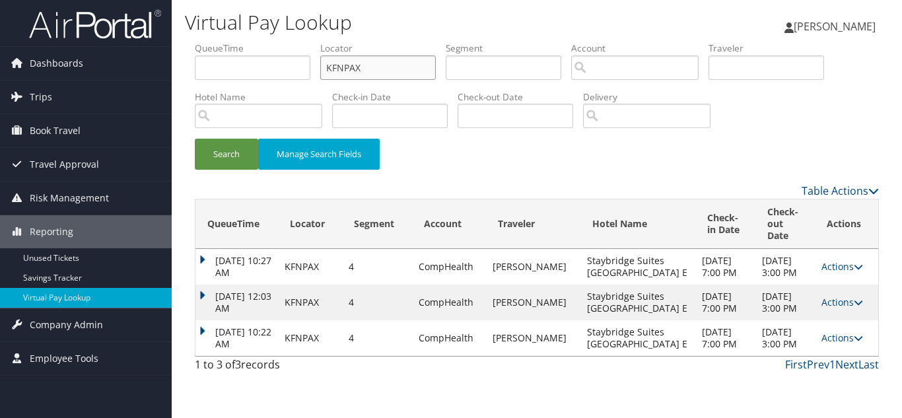
drag, startPoint x: 203, startPoint y: 73, endPoint x: 173, endPoint y: 73, distance: 30.4
click at [174, 73] on div "Virtual Pay Lookup [PERSON_NAME] [PERSON_NAME] My Settings Travel Agency Contac…" at bounding box center [537, 209] width 730 height 418
paste input "QMMJCE"
click at [195, 139] on button "Search" at bounding box center [226, 154] width 63 height 31
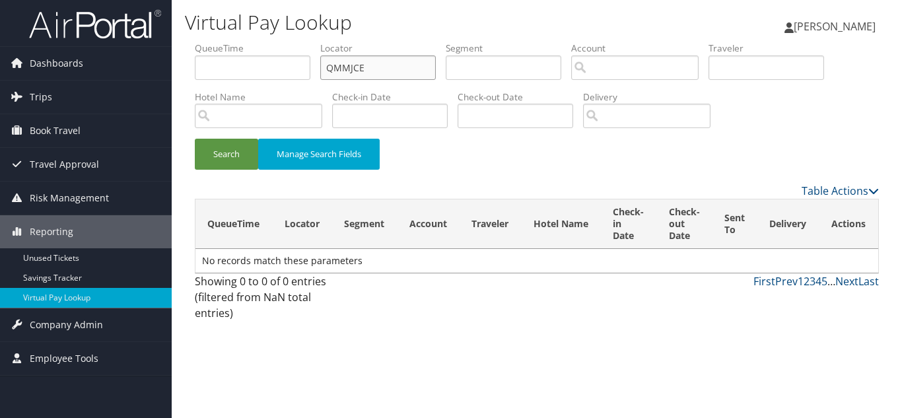
drag, startPoint x: 383, startPoint y: 69, endPoint x: 192, endPoint y: 63, distance: 190.9
click at [211, 42] on ul "QueueTime Locator QMMJCE Segment Account Traveler Hotel Name Check-in Date Chec…" at bounding box center [537, 42] width 684 height 0
paste input "IRODK"
type input "IRODKE"
click at [195, 139] on button "Search" at bounding box center [226, 154] width 63 height 31
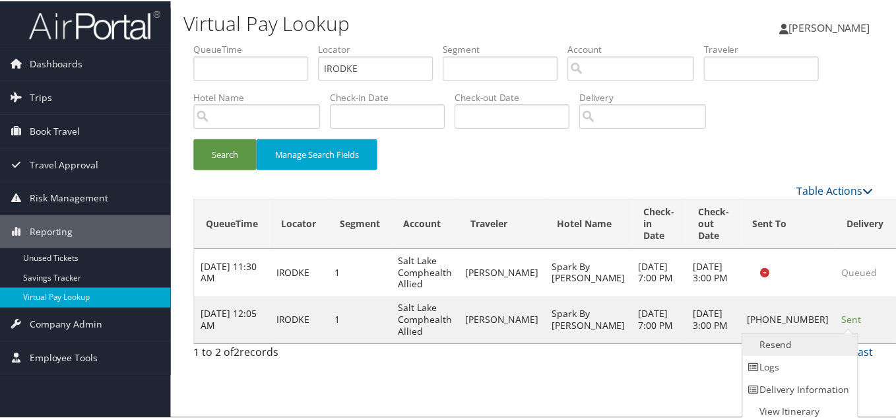
scroll to position [7, 0]
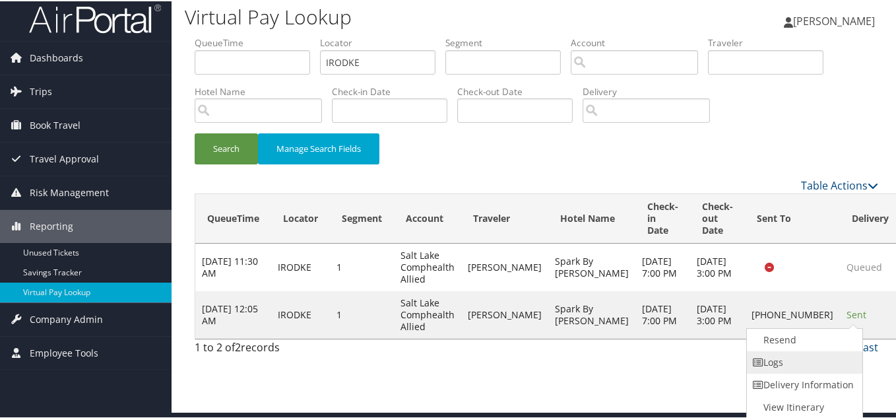
click at [796, 362] on link "Logs" at bounding box center [803, 361] width 113 height 22
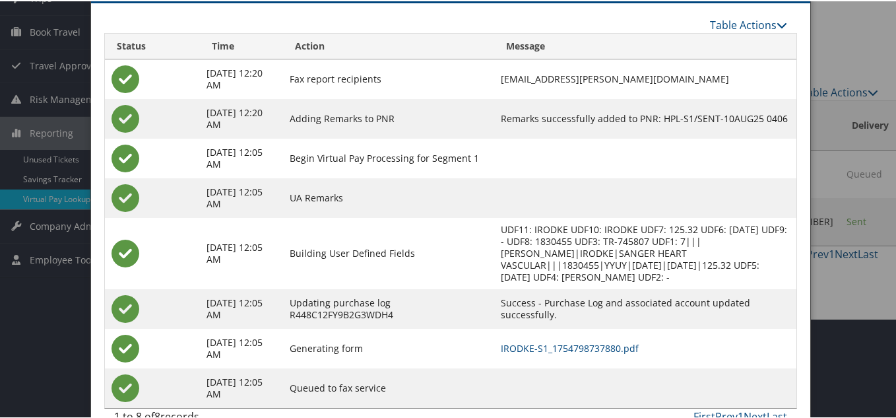
scroll to position [125, 0]
